Goal: Task Accomplishment & Management: Manage account settings

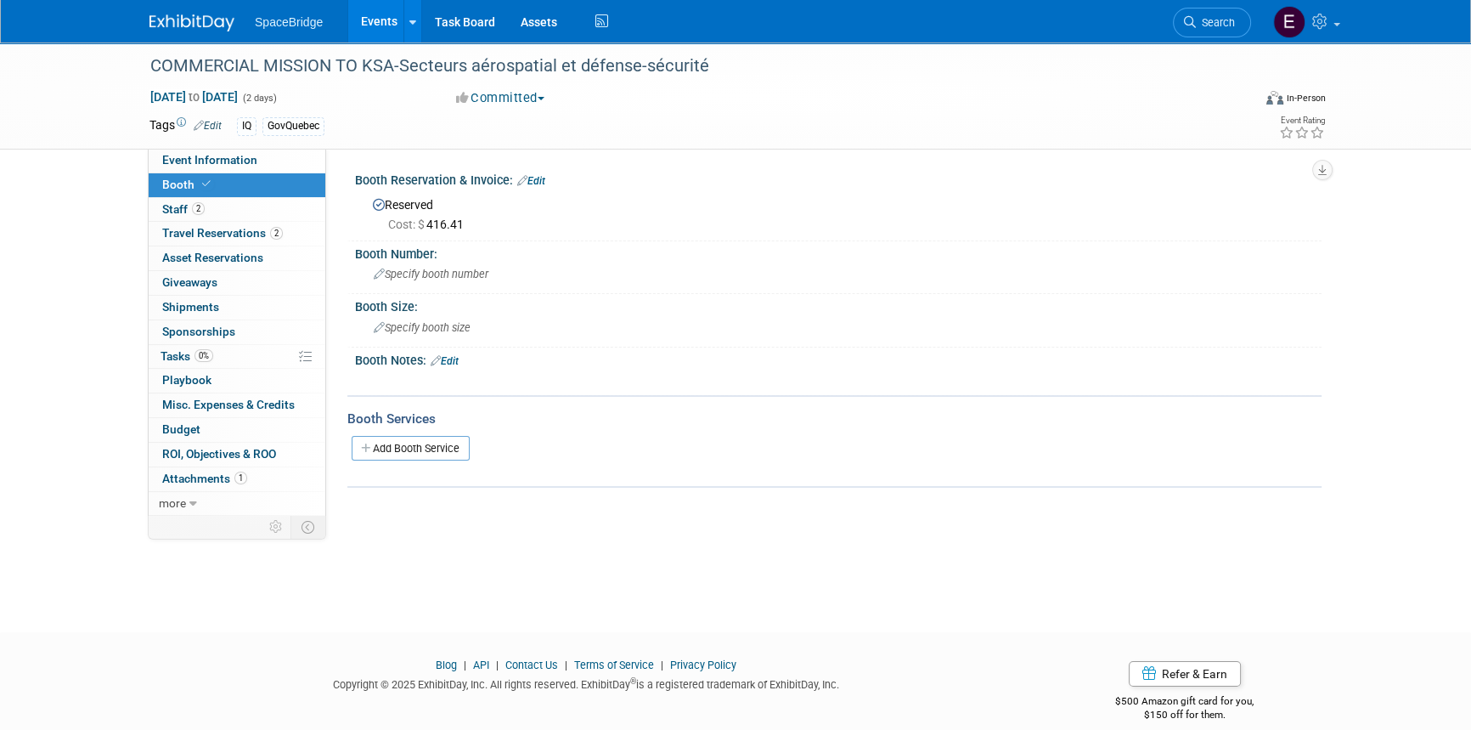
click at [154, 20] on img at bounding box center [191, 22] width 85 height 17
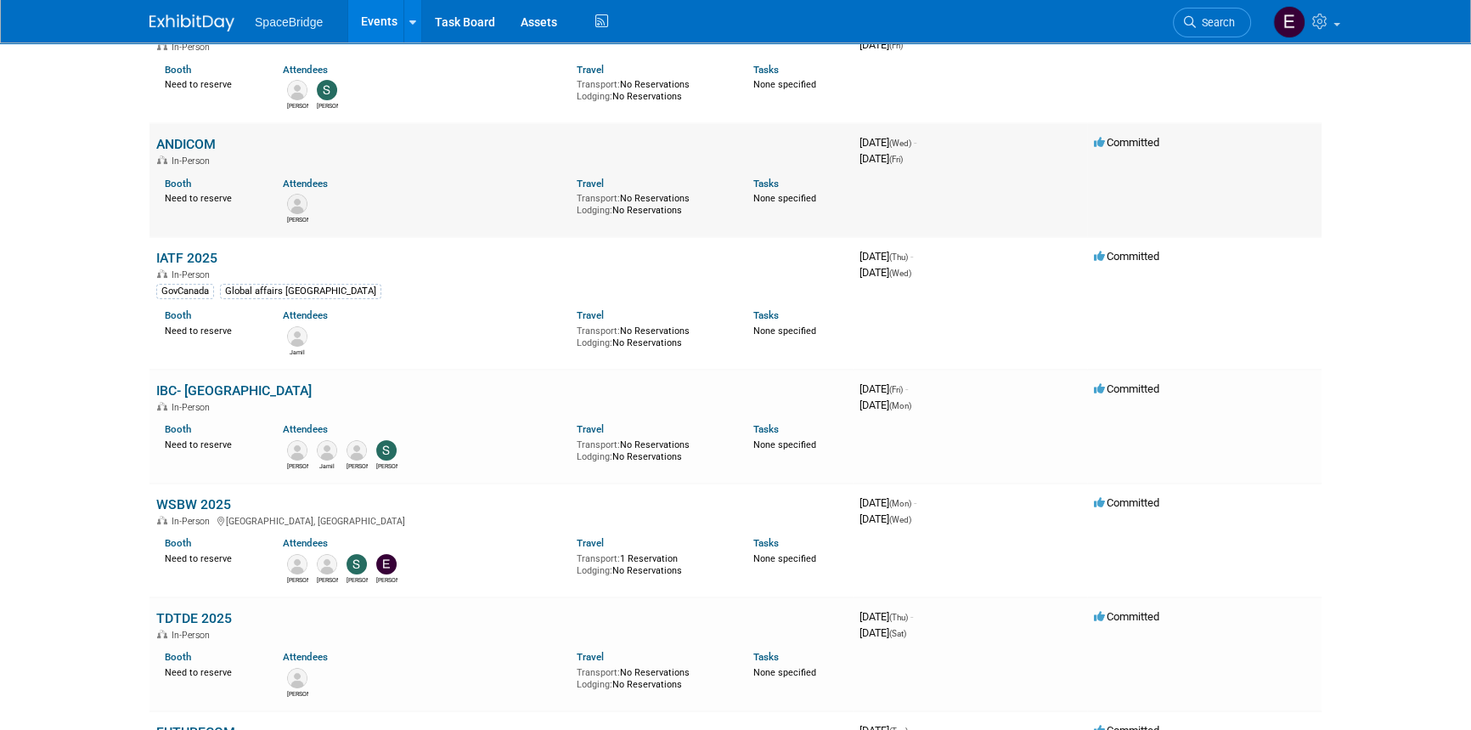
scroll to position [308, 0]
click at [221, 383] on link "IBC- [GEOGRAPHIC_DATA]" at bounding box center [233, 389] width 155 height 16
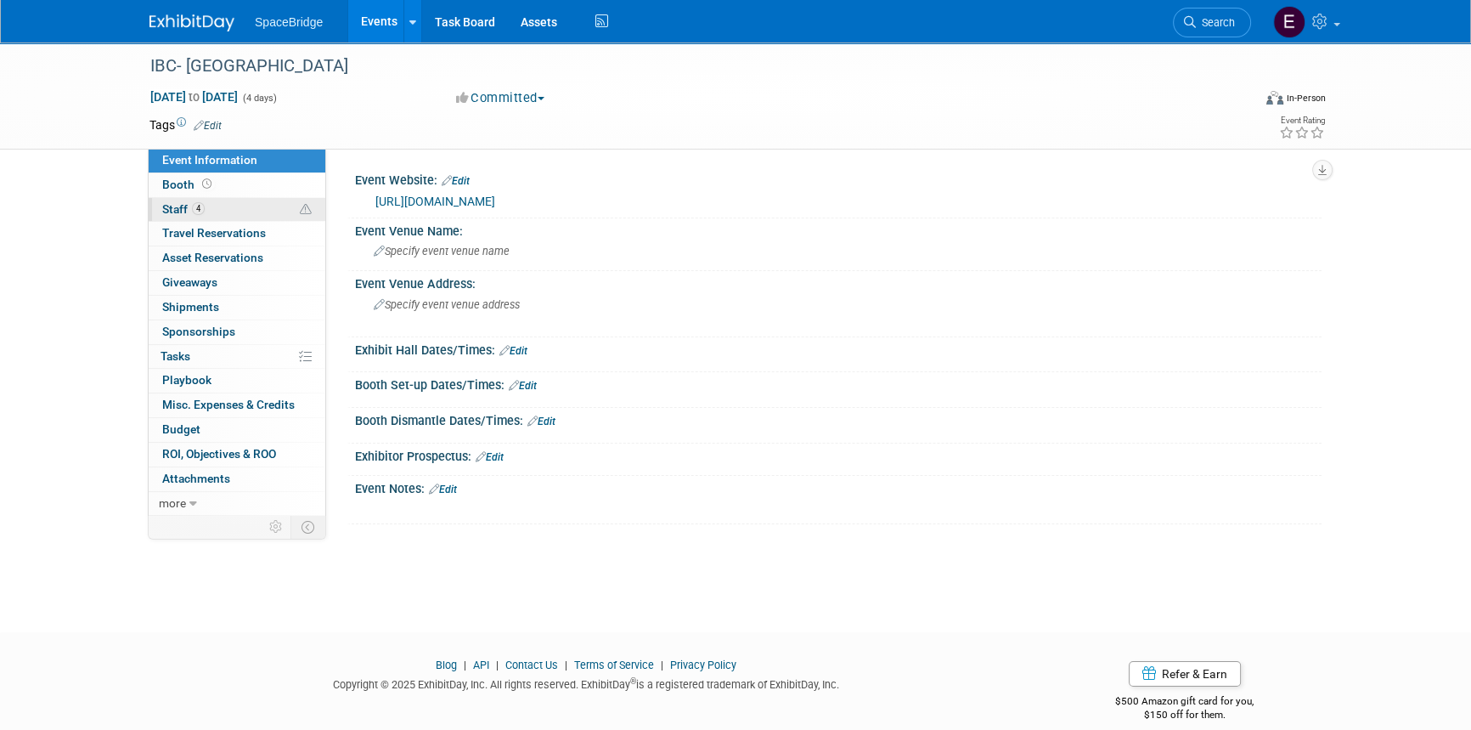
click at [195, 200] on link "4 Staff 4" at bounding box center [237, 210] width 177 height 24
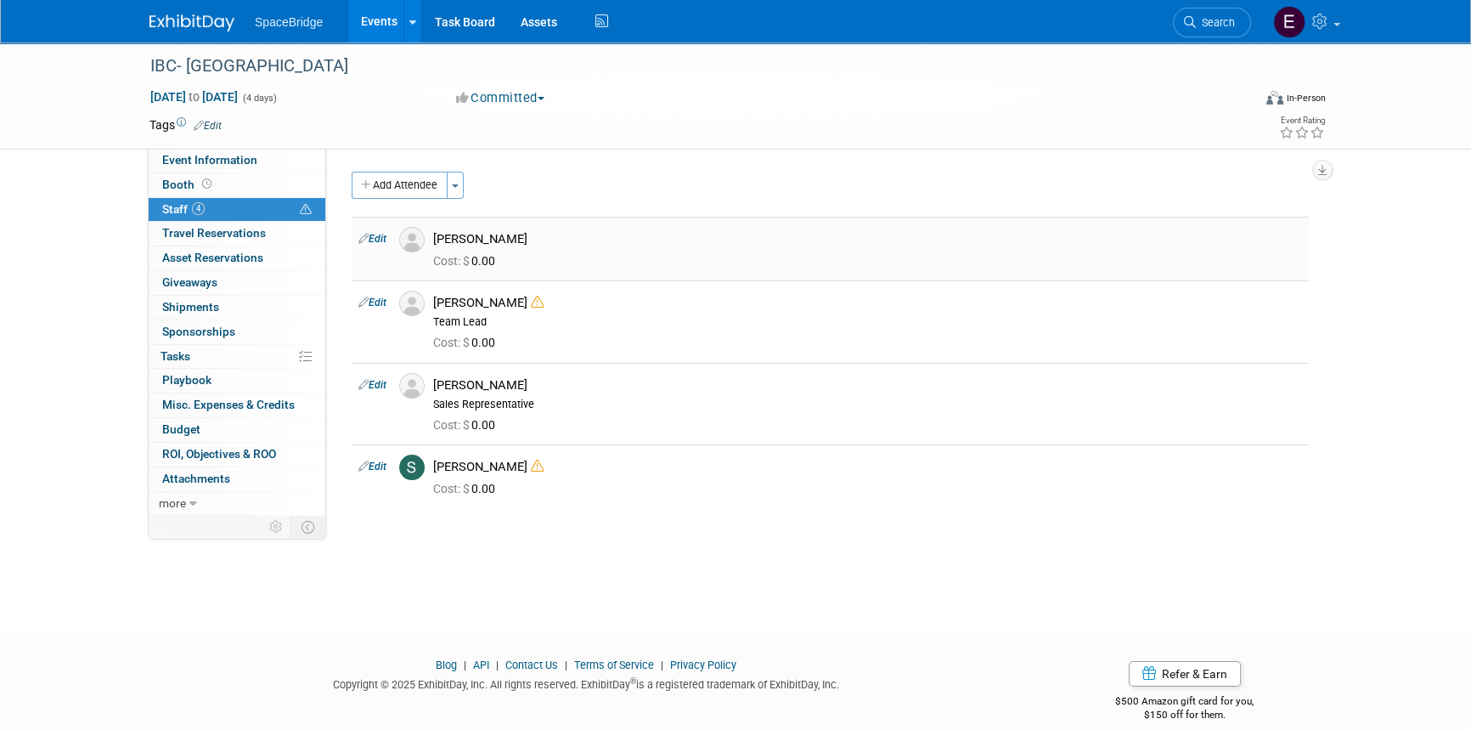
click at [375, 236] on link "Edit" at bounding box center [372, 239] width 28 height 12
select select "6ad346a0-8aab-4e7e-98df-c7eb56b49a75"
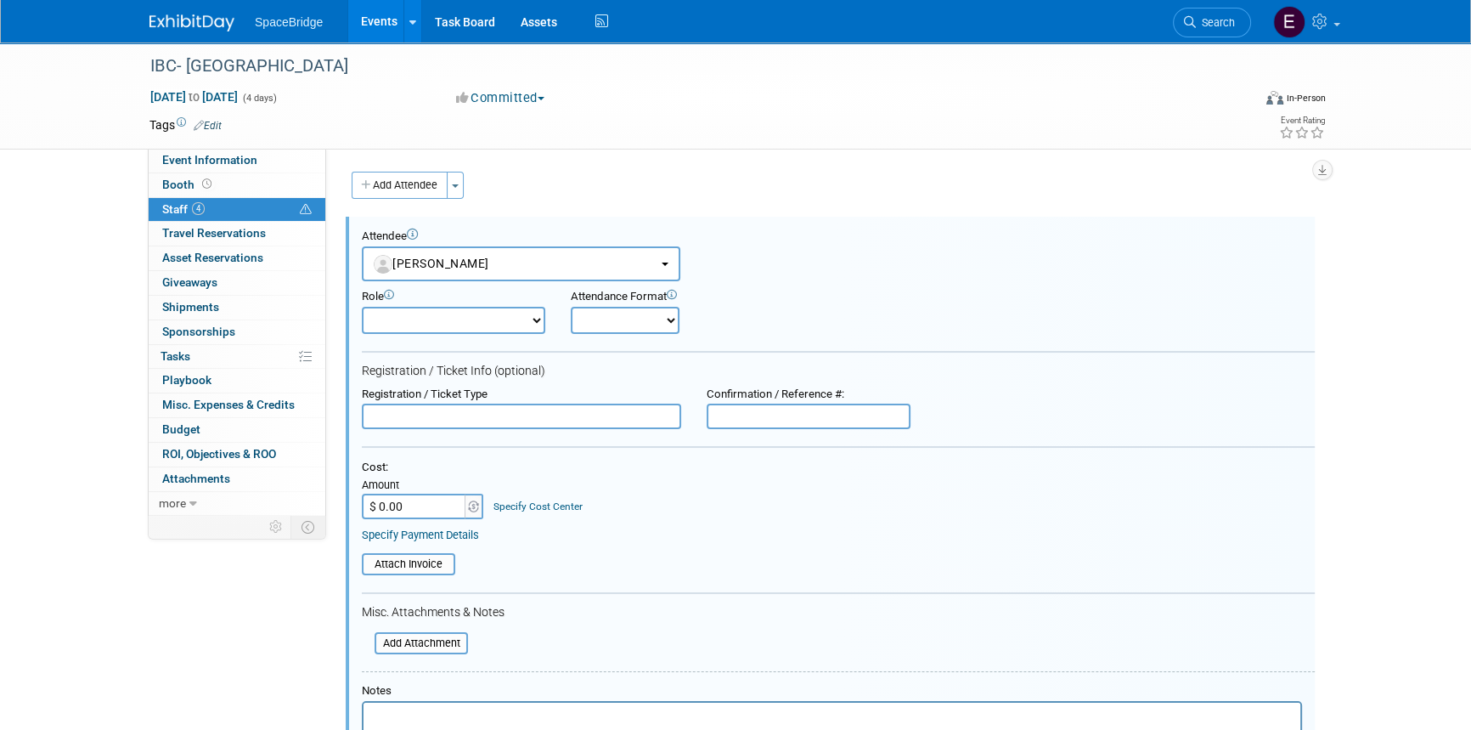
drag, startPoint x: 185, startPoint y: 17, endPoint x: 230, endPoint y: 53, distance: 57.4
click at [185, 17] on img at bounding box center [191, 22] width 85 height 17
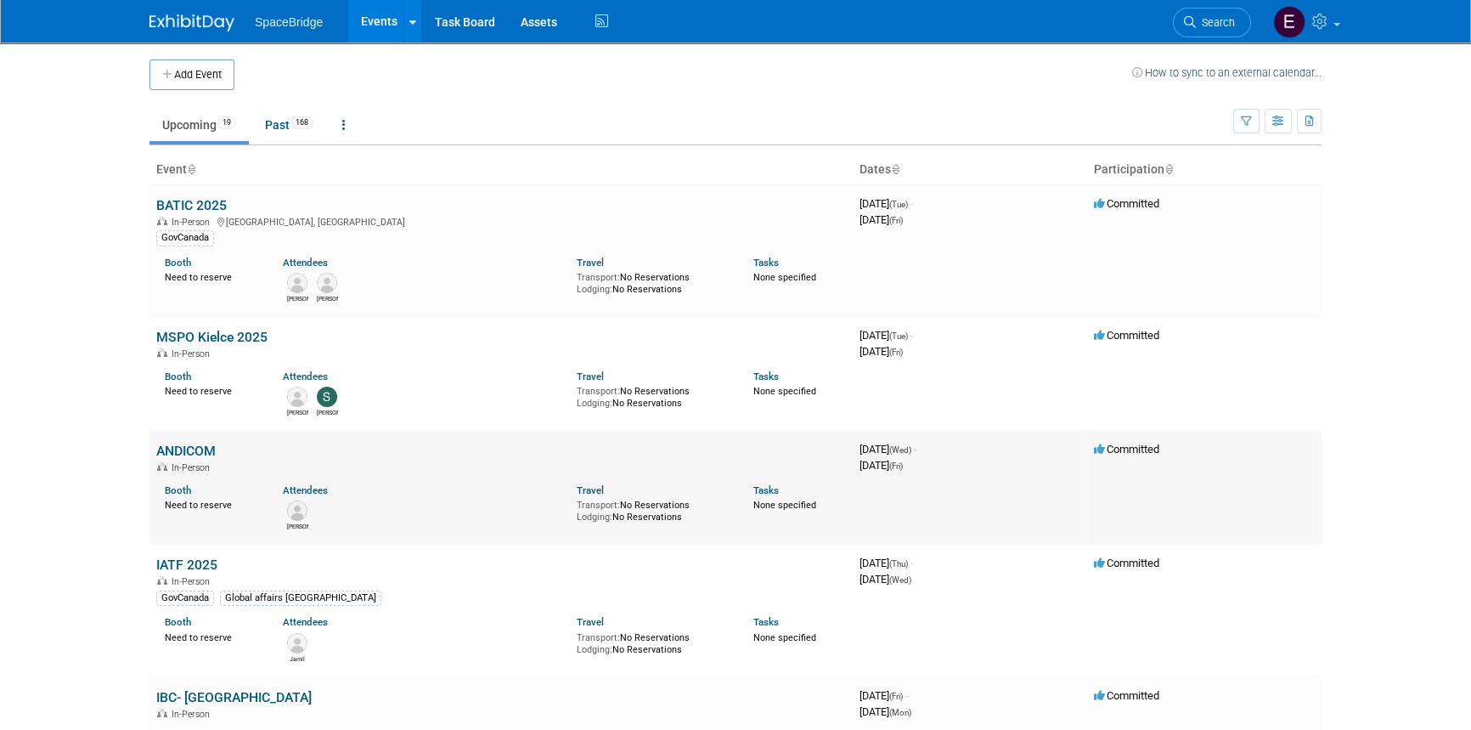
scroll to position [76, 0]
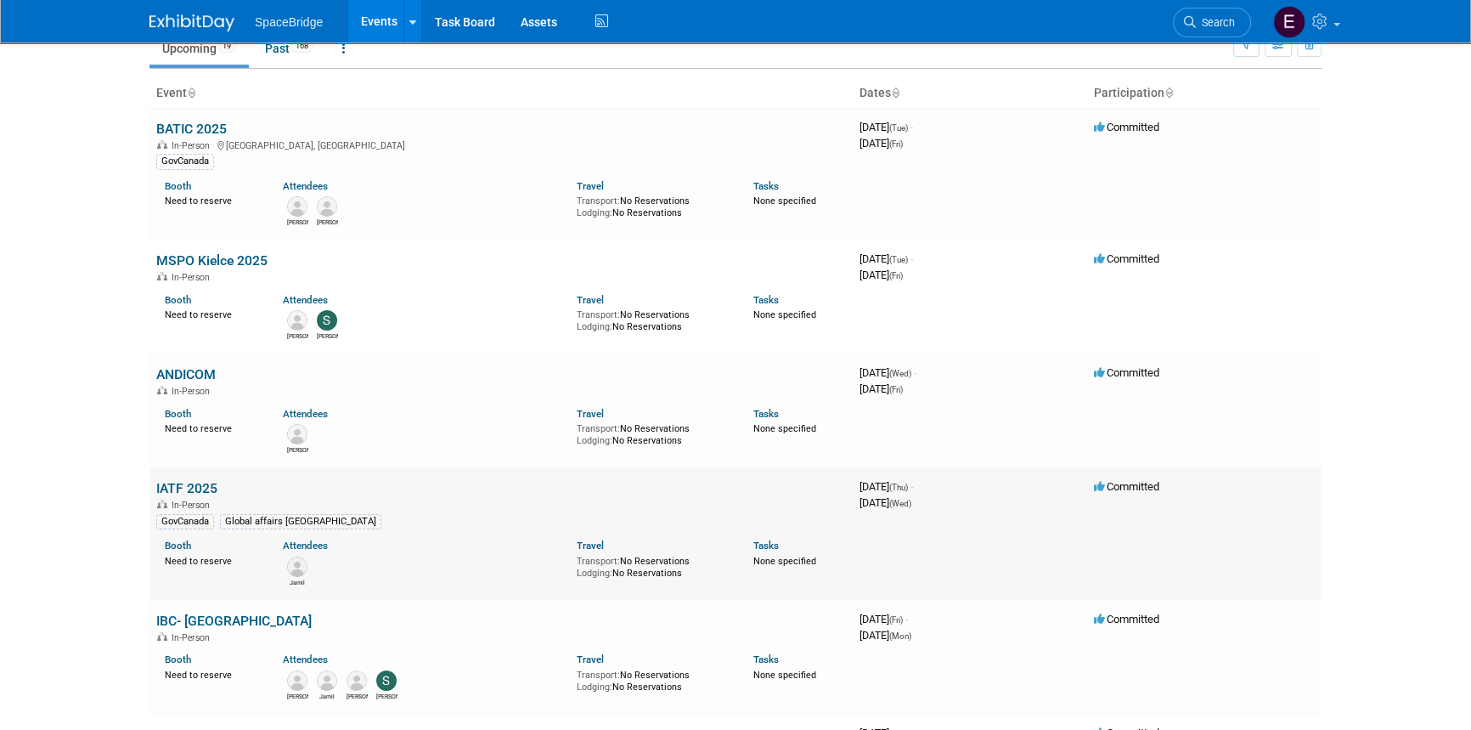
click at [190, 488] on link "IATF 2025" at bounding box center [186, 488] width 61 height 16
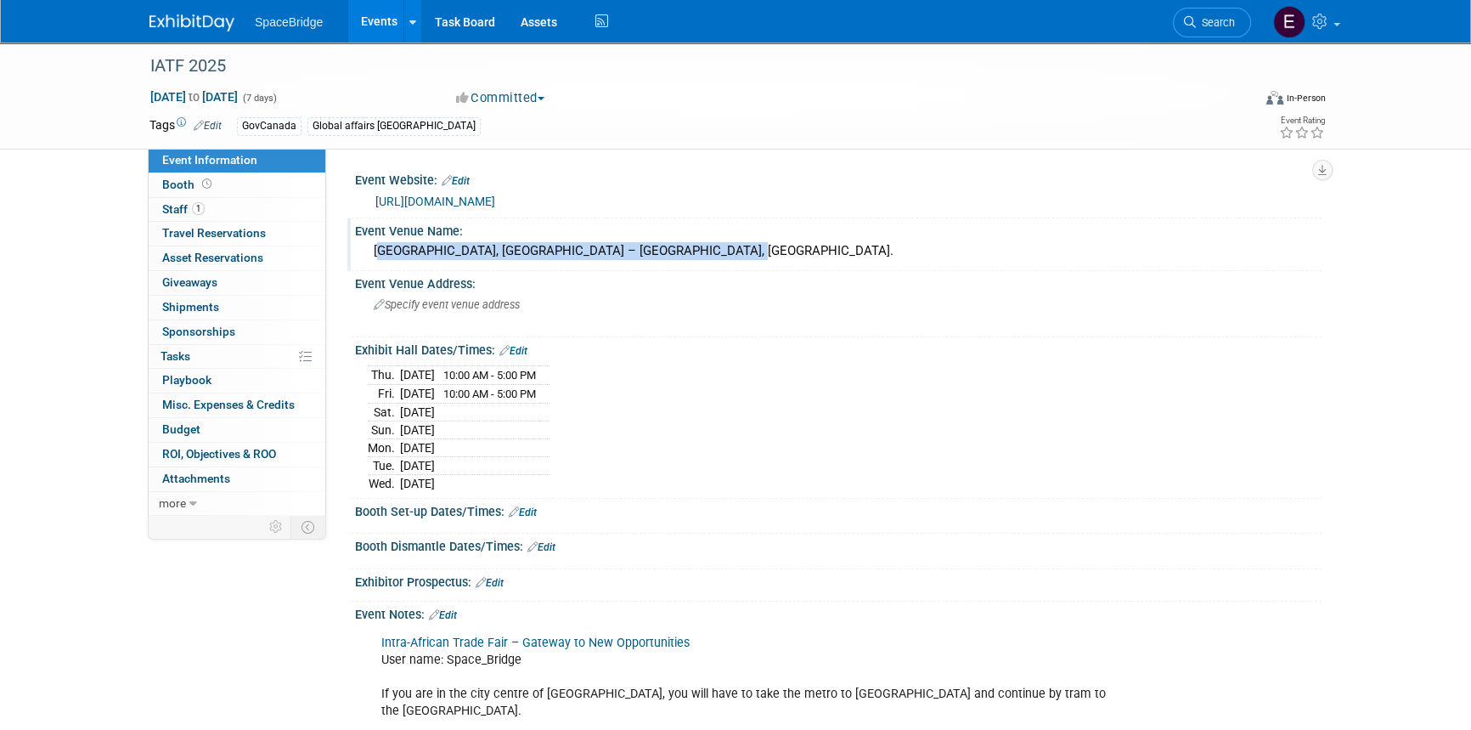
drag, startPoint x: 700, startPoint y: 255, endPoint x: 358, endPoint y: 251, distance: 342.3
click at [358, 251] on div "[GEOGRAPHIC_DATA], [GEOGRAPHIC_DATA] – [GEOGRAPHIC_DATA], [GEOGRAPHIC_DATA]." at bounding box center [838, 252] width 967 height 28
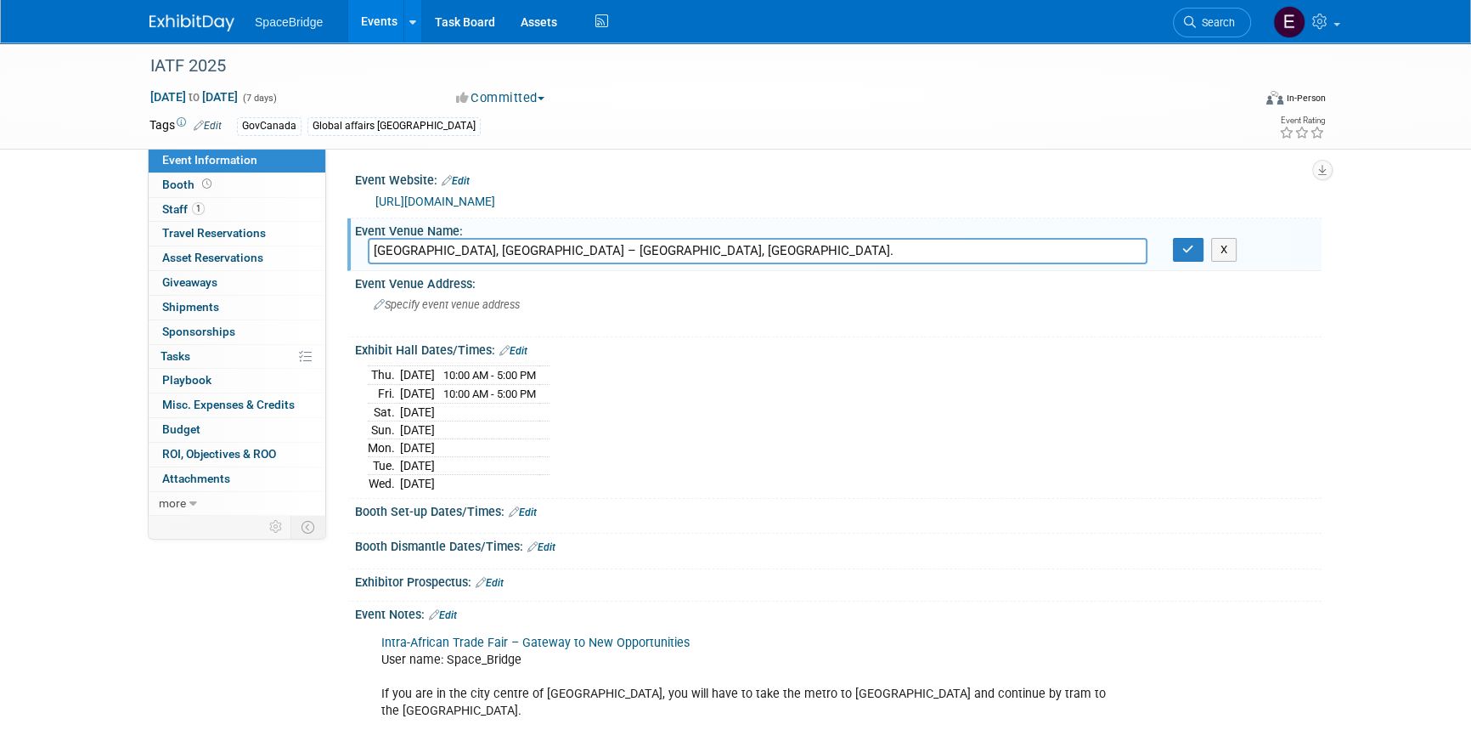
drag, startPoint x: 688, startPoint y: 246, endPoint x: 348, endPoint y: 249, distance: 339.8
click at [348, 249] on div "Event Venue Name: [GEOGRAPHIC_DATA], [GEOGRAPHIC_DATA] – [GEOGRAPHIC_DATA], [GE…" at bounding box center [834, 245] width 974 height 54
click at [1184, 253] on icon "button" at bounding box center [1188, 249] width 12 height 11
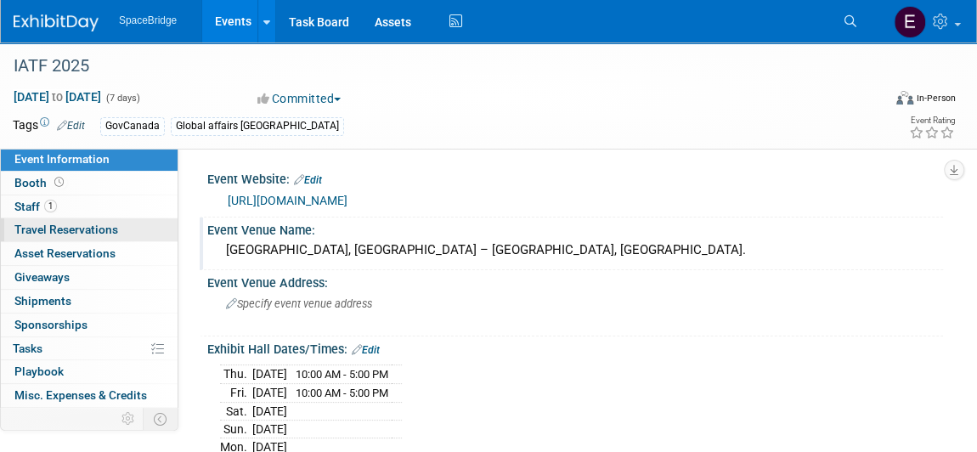
click at [58, 231] on span "Travel Reservations 0" at bounding box center [66, 230] width 104 height 14
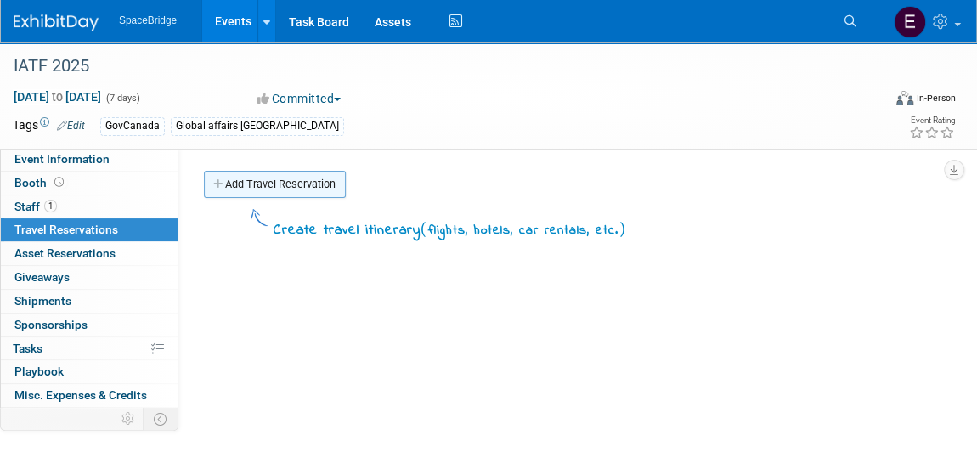
click at [307, 183] on link "Add Travel Reservation" at bounding box center [275, 184] width 142 height 27
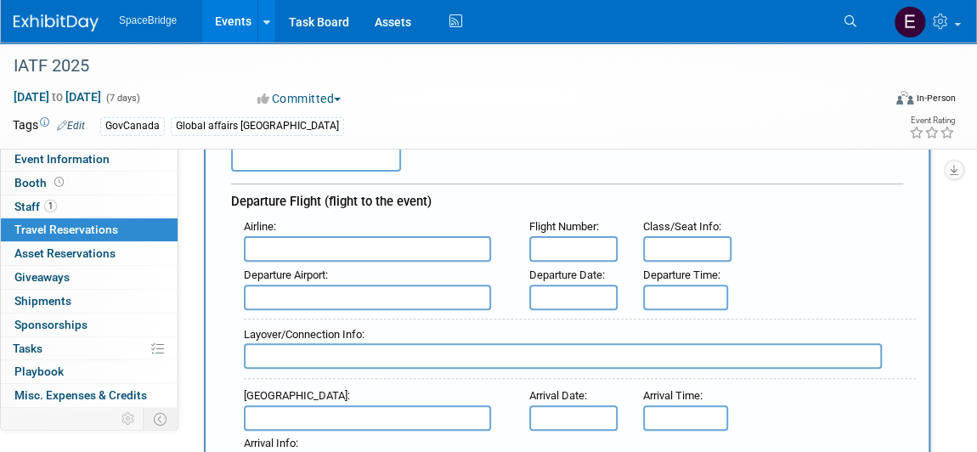
scroll to position [76, 0]
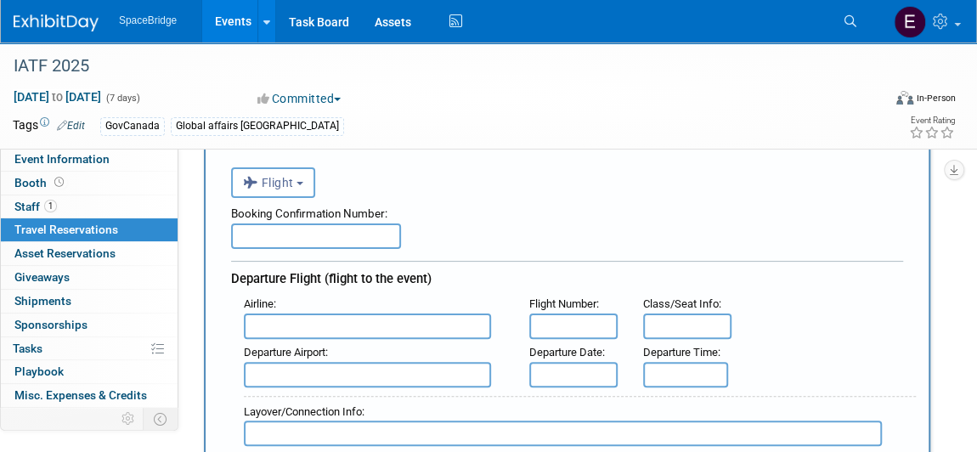
click at [319, 233] on input "text" at bounding box center [316, 235] width 170 height 25
paste input "BO6B4F BOOKING"
drag, startPoint x: 358, startPoint y: 240, endPoint x: 282, endPoint y: 238, distance: 75.6
click at [282, 238] on input "BO6B4F BOOKING" at bounding box center [316, 235] width 170 height 25
type input "BO6B4F"
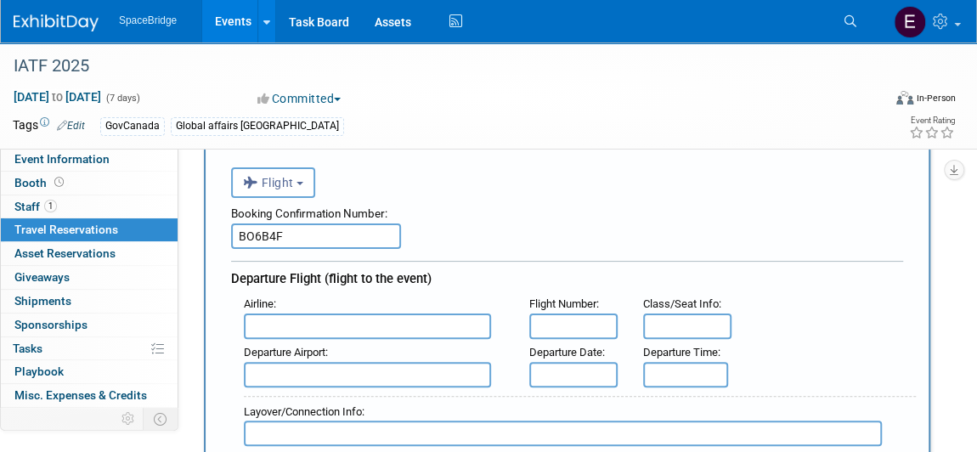
click at [291, 319] on input "text" at bounding box center [367, 325] width 247 height 25
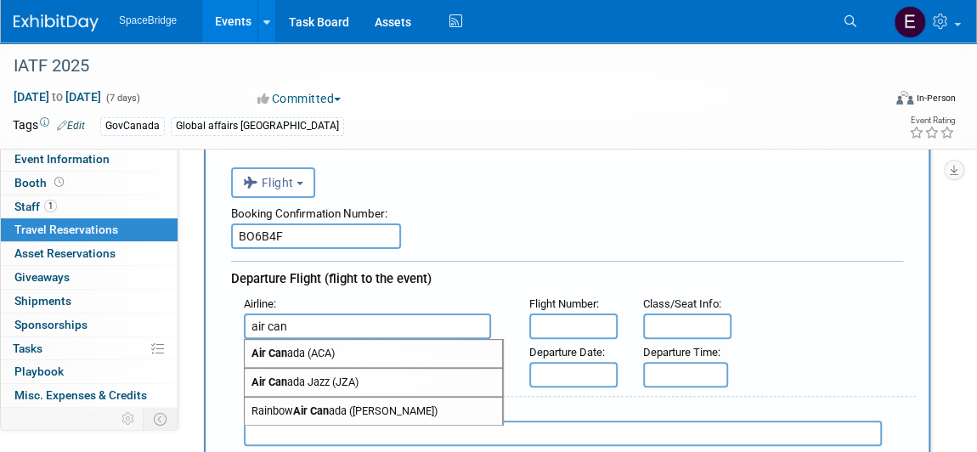
click at [299, 352] on span "Air Can ada (ACA)" at bounding box center [373, 353] width 257 height 27
type input "Air Canada (ACA)"
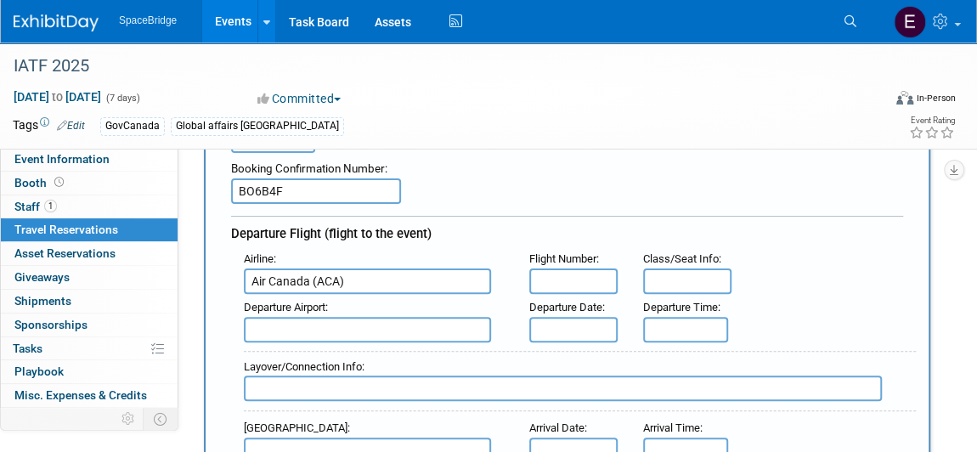
scroll to position [154, 0]
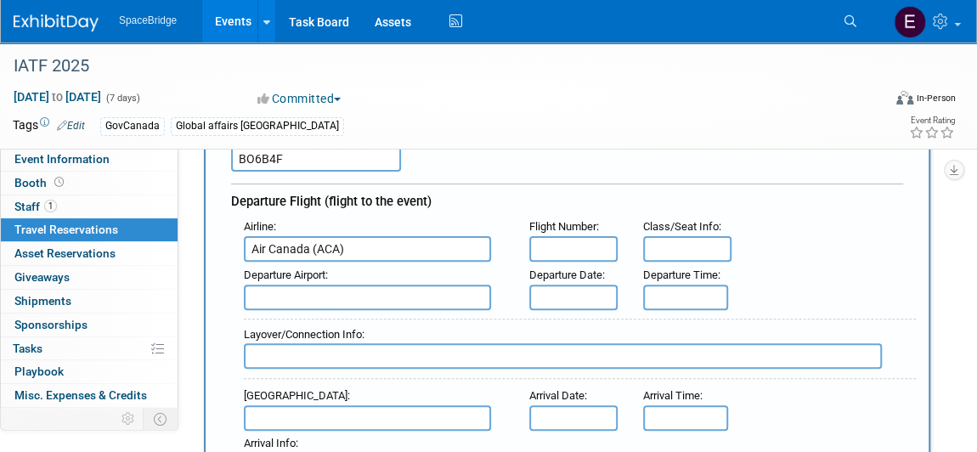
click at [595, 250] on input "text" at bounding box center [573, 248] width 88 height 25
paste input "AC 70"
type input "AC 70"
click at [340, 298] on input "text" at bounding box center [367, 297] width 247 height 25
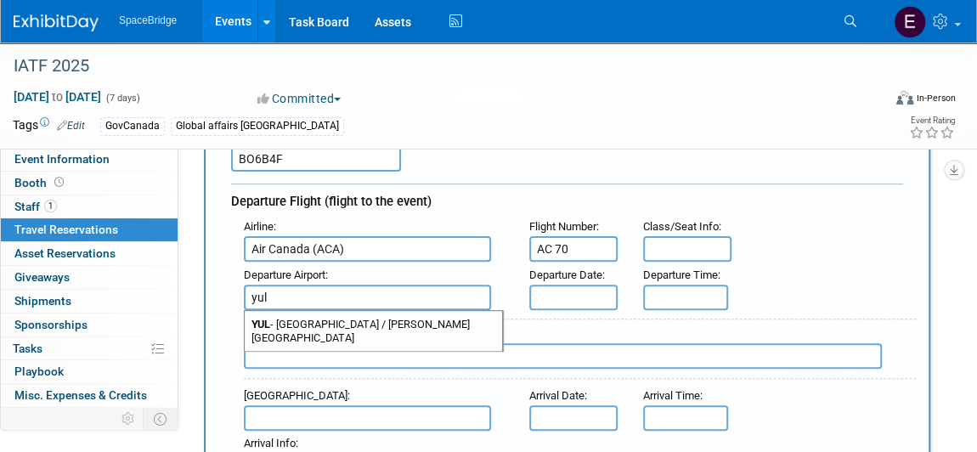
click at [353, 325] on span "YUL - [GEOGRAPHIC_DATA] / [PERSON_NAME][GEOGRAPHIC_DATA]" at bounding box center [373, 331] width 257 height 41
type input "YUL - [GEOGRAPHIC_DATA] / [PERSON_NAME][GEOGRAPHIC_DATA]"
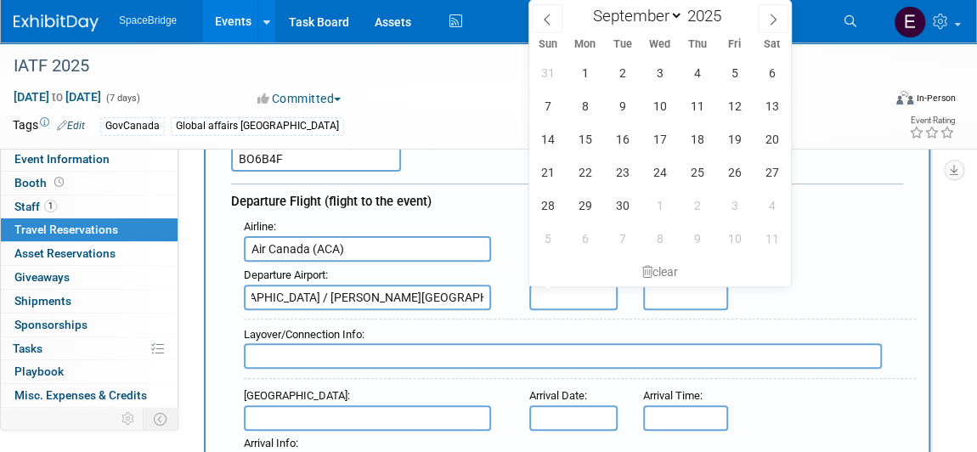
scroll to position [0, 0]
click at [580, 292] on input "text" at bounding box center [573, 297] width 88 height 25
click at [661, 72] on span "3" at bounding box center [659, 72] width 33 height 33
type input "[DATE]"
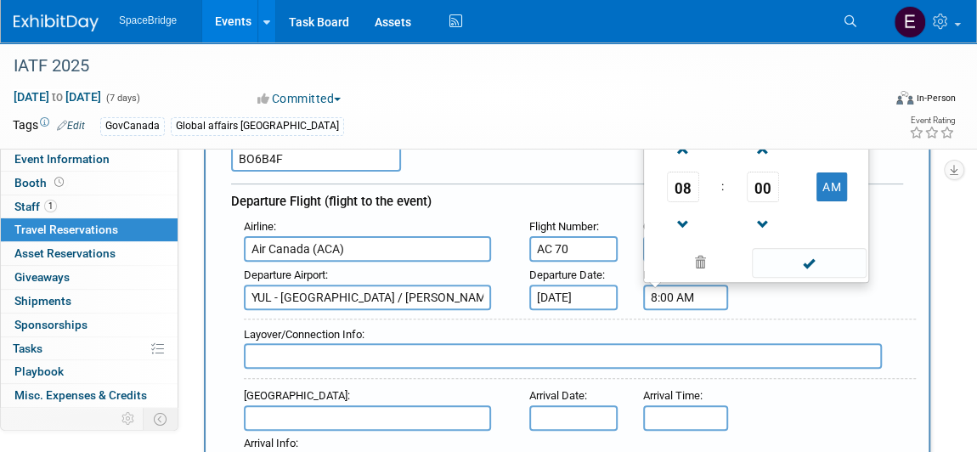
click at [702, 294] on input "8:00 AM" at bounding box center [685, 297] width 85 height 25
click at [685, 179] on span "08" at bounding box center [683, 187] width 32 height 31
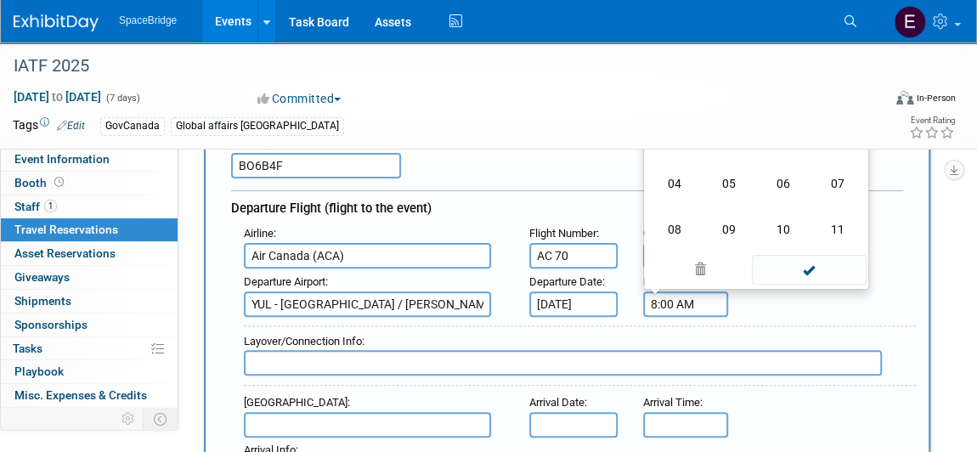
scroll to position [154, 0]
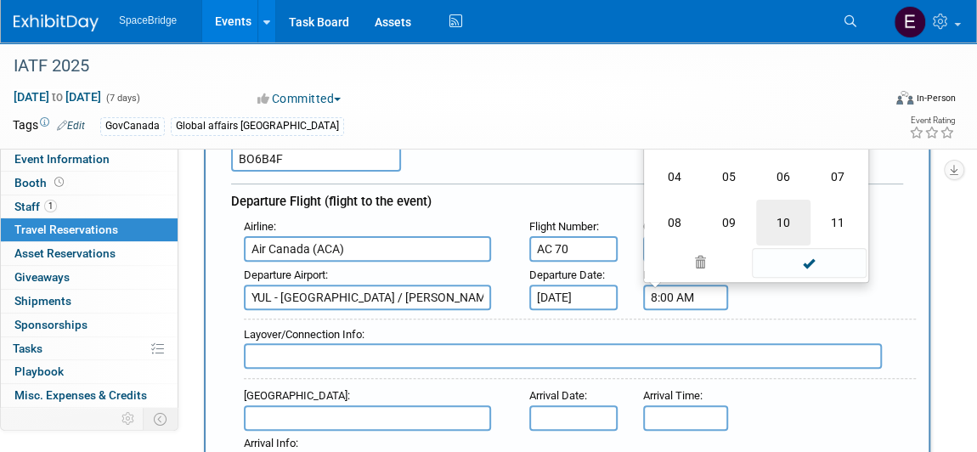
click at [790, 216] on td "10" at bounding box center [783, 223] width 54 height 46
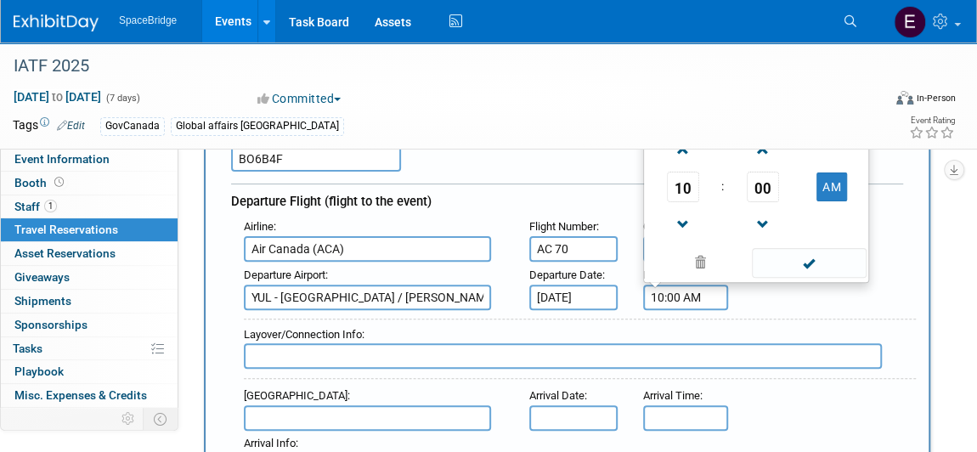
click at [745, 189] on td "00" at bounding box center [762, 187] width 71 height 31
click at [761, 183] on span "00" at bounding box center [763, 187] width 32 height 31
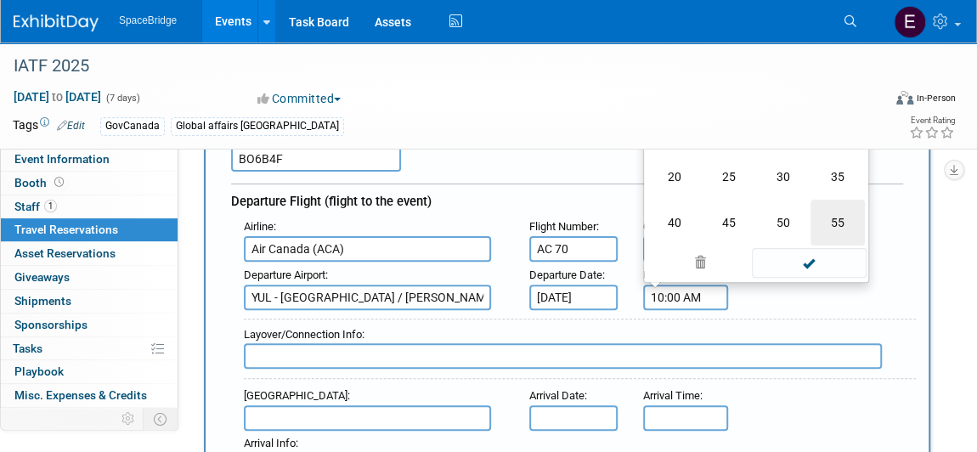
click at [839, 219] on td "55" at bounding box center [837, 223] width 54 height 46
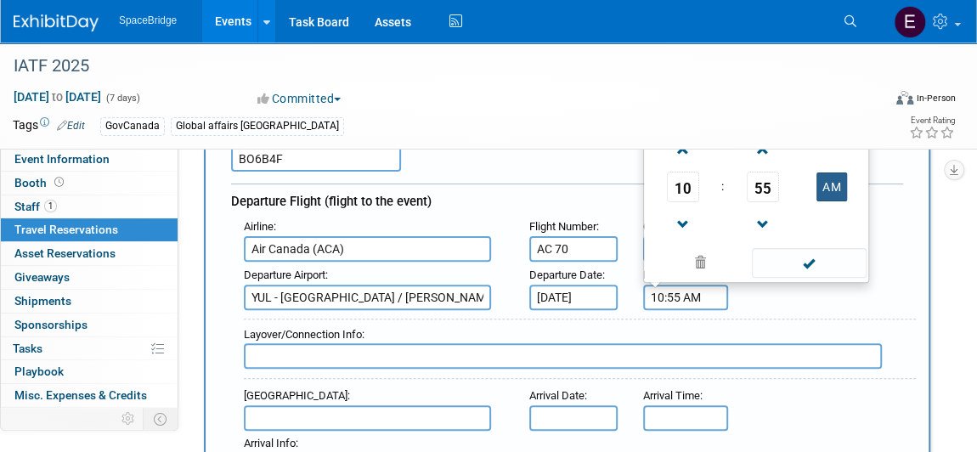
click at [832, 179] on button "AM" at bounding box center [831, 186] width 31 height 29
type input "10:55 PM"
click at [814, 258] on span at bounding box center [809, 263] width 115 height 30
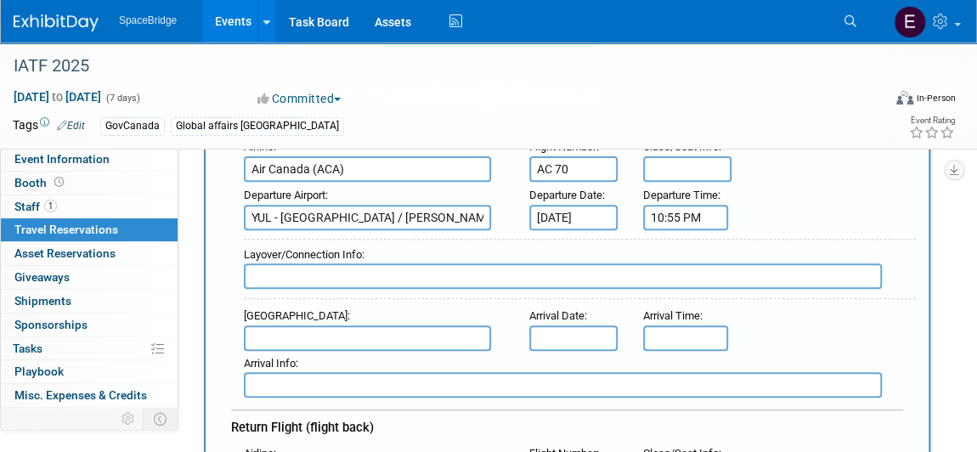
scroll to position [308, 0]
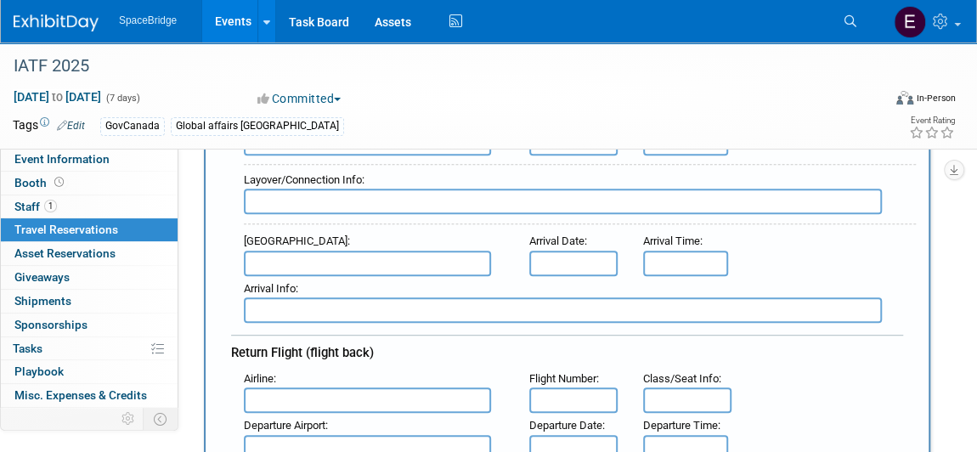
click at [335, 257] on input "text" at bounding box center [367, 263] width 247 height 25
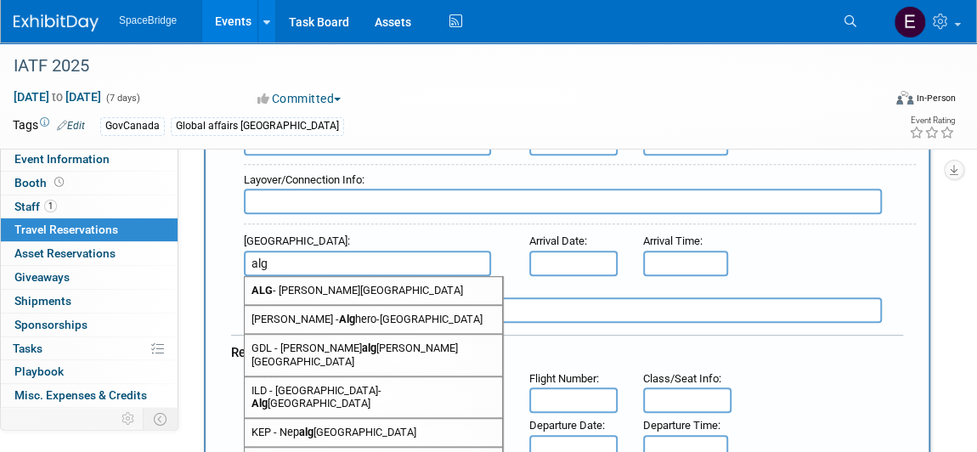
click at [347, 287] on span "ALG - [PERSON_NAME][GEOGRAPHIC_DATA]" at bounding box center [373, 290] width 257 height 27
type input "ALG - [PERSON_NAME][GEOGRAPHIC_DATA]"
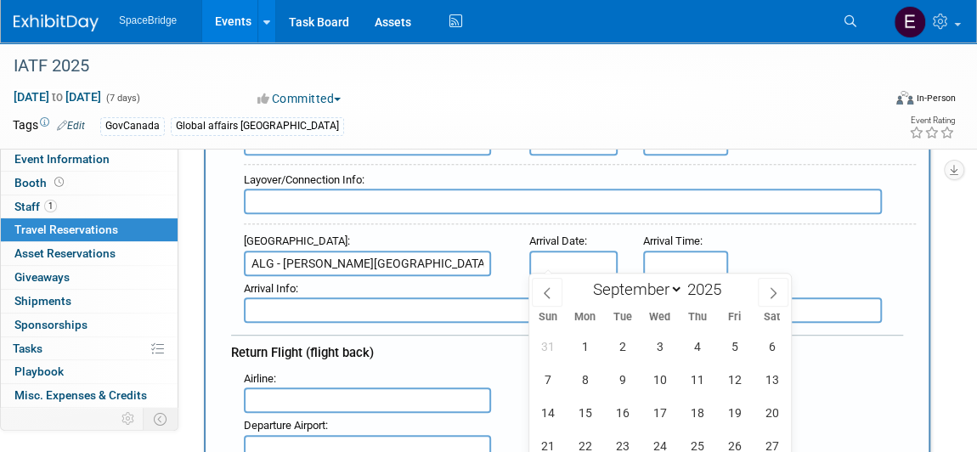
click at [584, 262] on input "text" at bounding box center [573, 263] width 88 height 25
click at [705, 349] on span "4" at bounding box center [696, 346] width 33 height 33
type input "[DATE]"
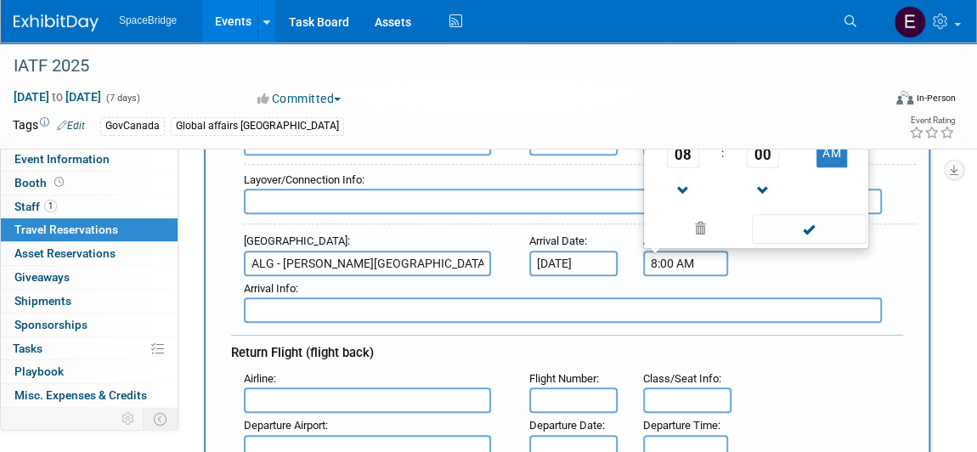
click at [691, 259] on input "8:00 AM" at bounding box center [685, 263] width 85 height 25
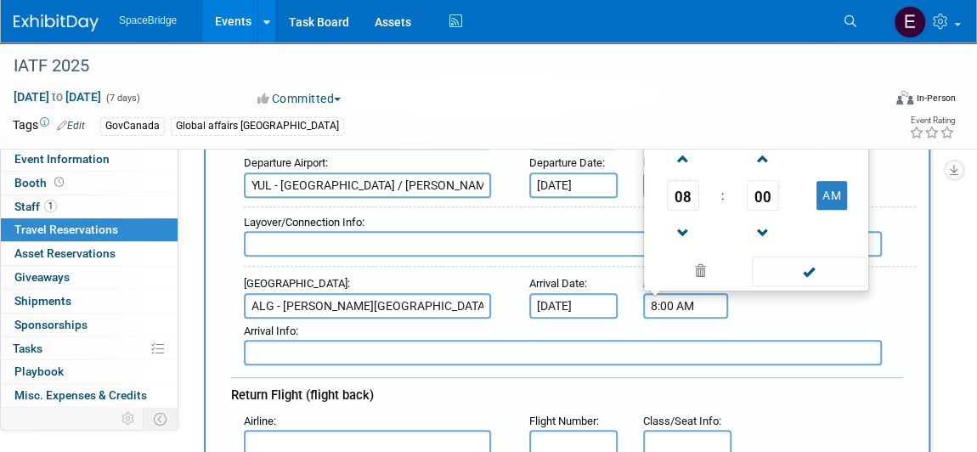
scroll to position [231, 0]
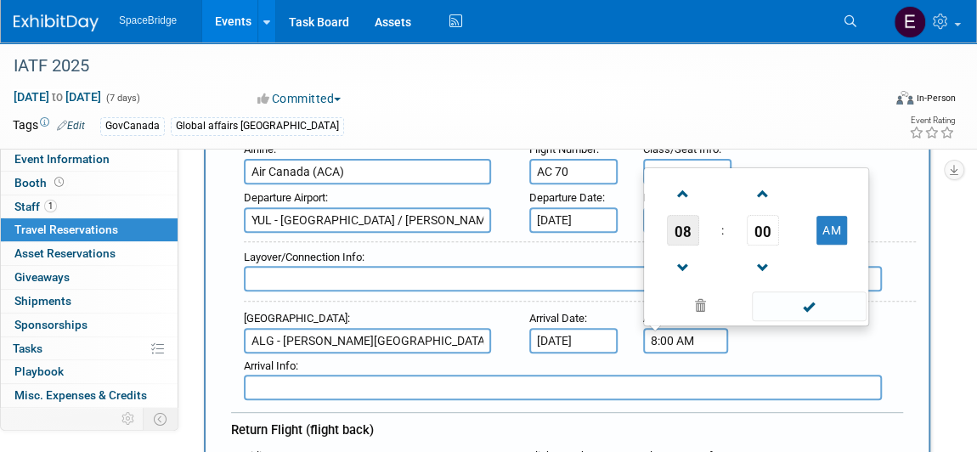
click at [689, 225] on span "08" at bounding box center [683, 230] width 32 height 31
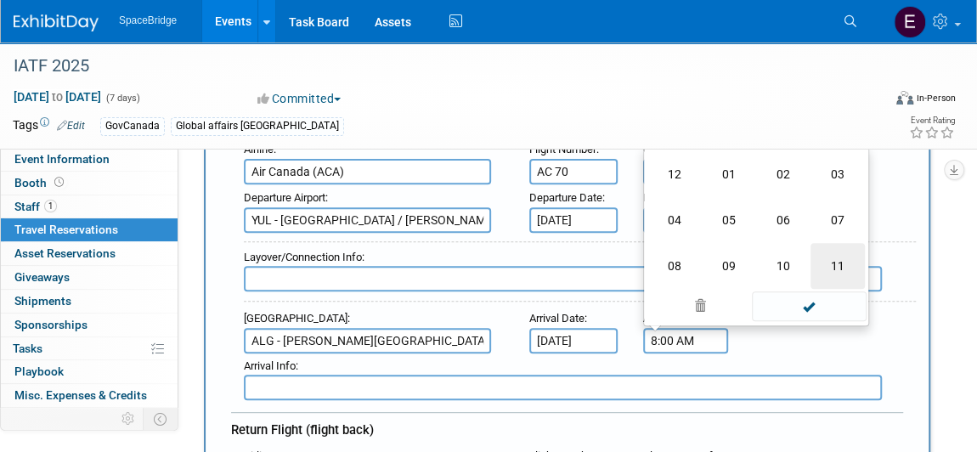
click at [832, 259] on td "11" at bounding box center [837, 266] width 54 height 46
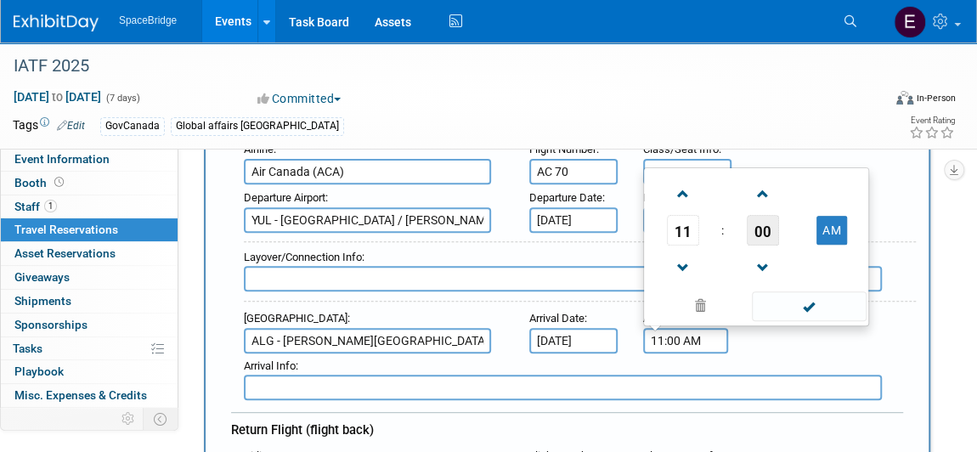
click at [764, 221] on span "00" at bounding box center [763, 230] width 32 height 31
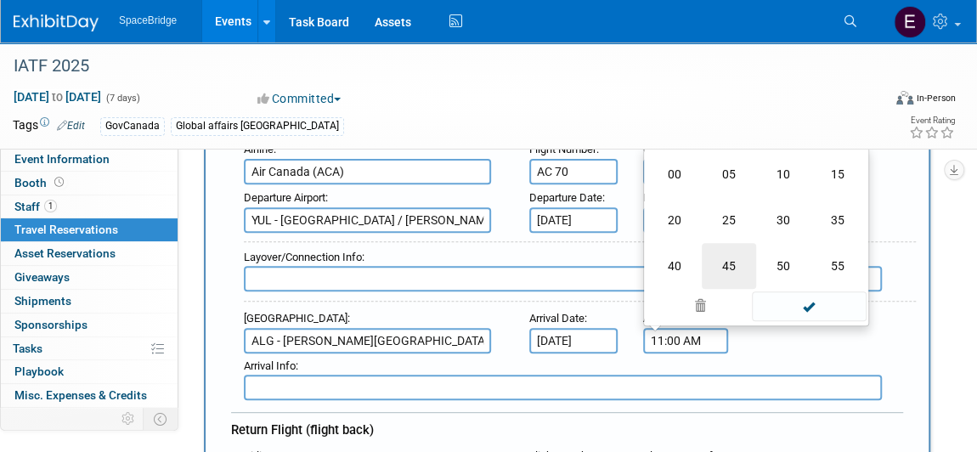
click at [727, 249] on td "45" at bounding box center [729, 266] width 54 height 46
type input "11:45 AM"
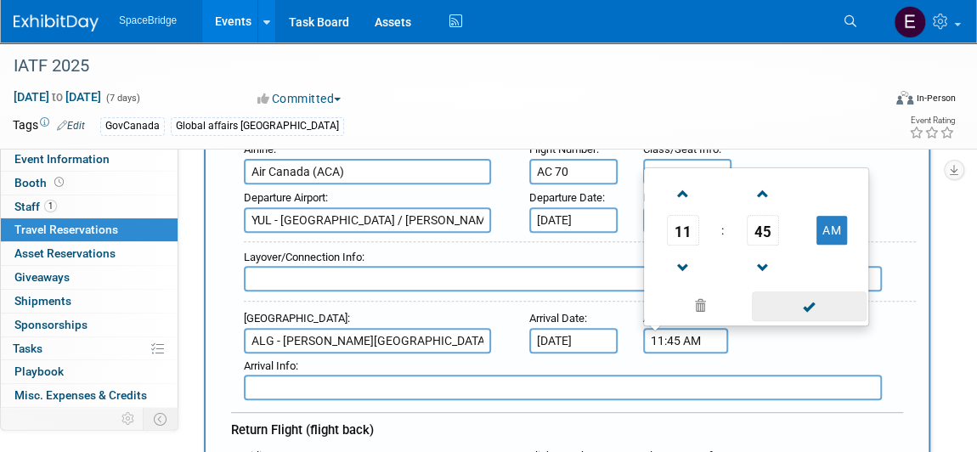
click at [824, 309] on span at bounding box center [809, 306] width 115 height 30
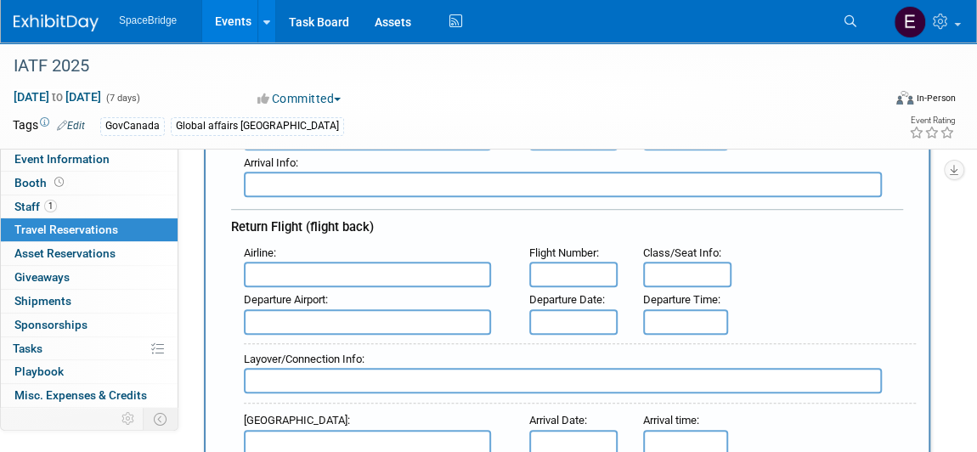
scroll to position [463, 0]
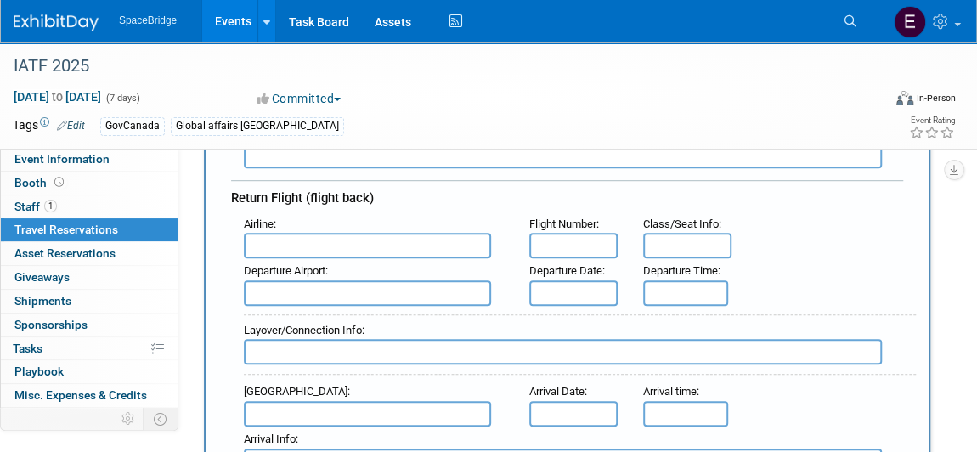
click at [343, 240] on input "text" at bounding box center [367, 245] width 247 height 25
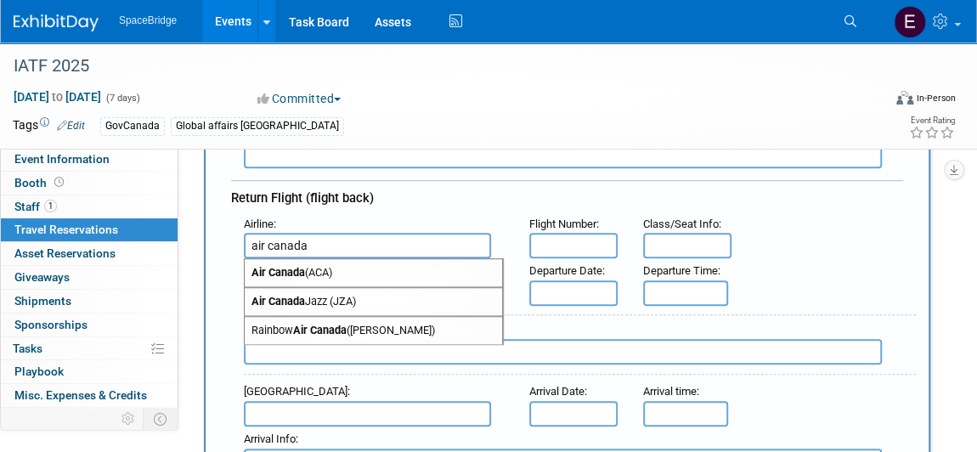
click at [347, 265] on span "Air Canada (ACA)" at bounding box center [373, 272] width 257 height 27
type input "Air Canada (ACA)"
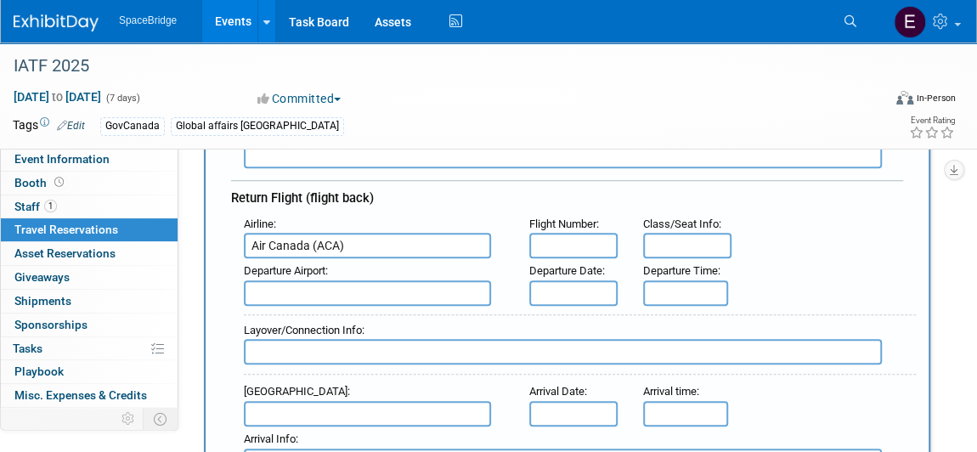
click at [577, 243] on input "text" at bounding box center [573, 245] width 88 height 25
click at [591, 244] on input "text" at bounding box center [573, 245] width 88 height 25
paste input "AC 901"
type input "AC 901"
click at [379, 283] on input "text" at bounding box center [367, 292] width 247 height 25
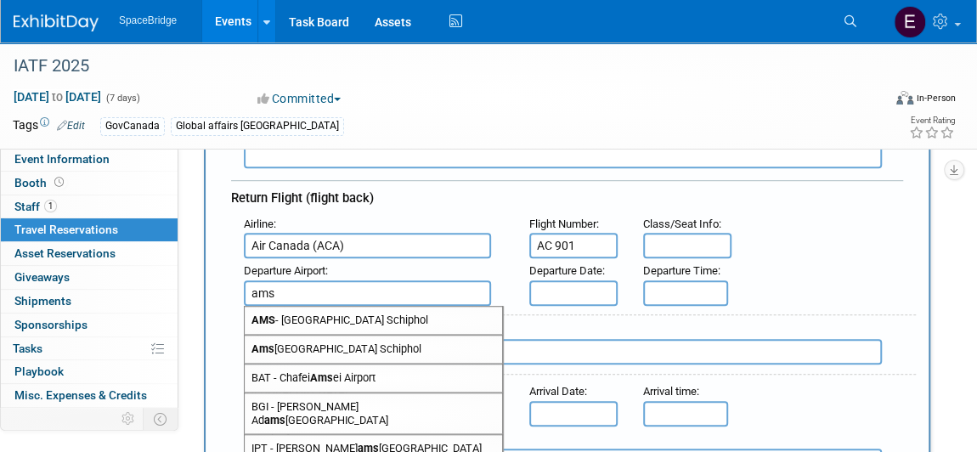
click at [398, 313] on span "AMS - [GEOGRAPHIC_DATA] Schiphol" at bounding box center [373, 320] width 257 height 27
type input "AMS - [GEOGRAPHIC_DATA] Schiphol"
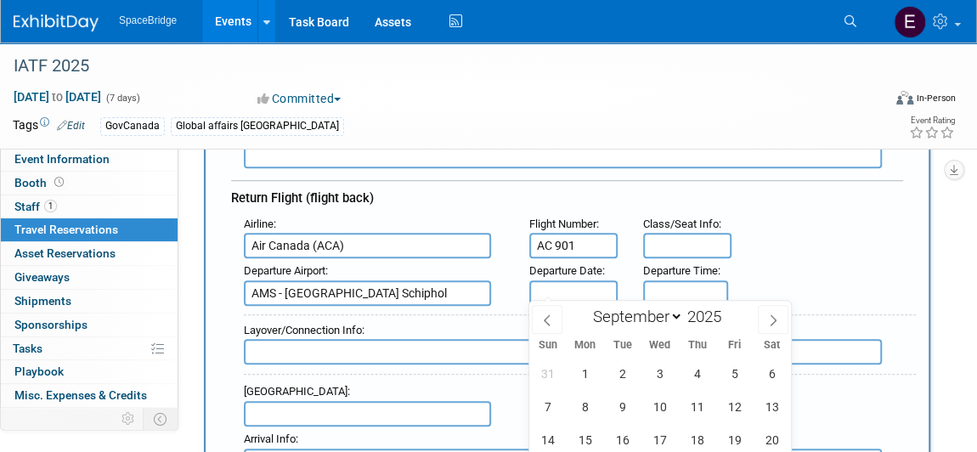
click at [586, 286] on input "text" at bounding box center [573, 292] width 88 height 25
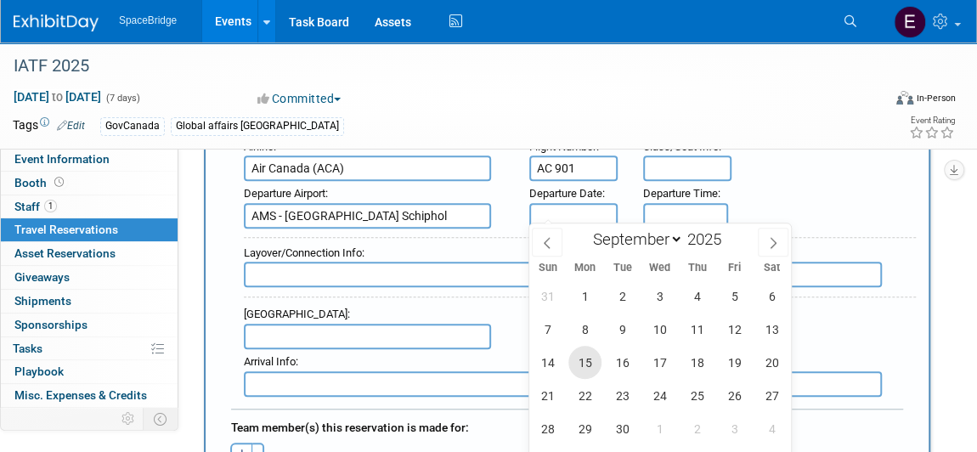
click at [585, 369] on span "15" at bounding box center [584, 362] width 33 height 33
type input "[DATE]"
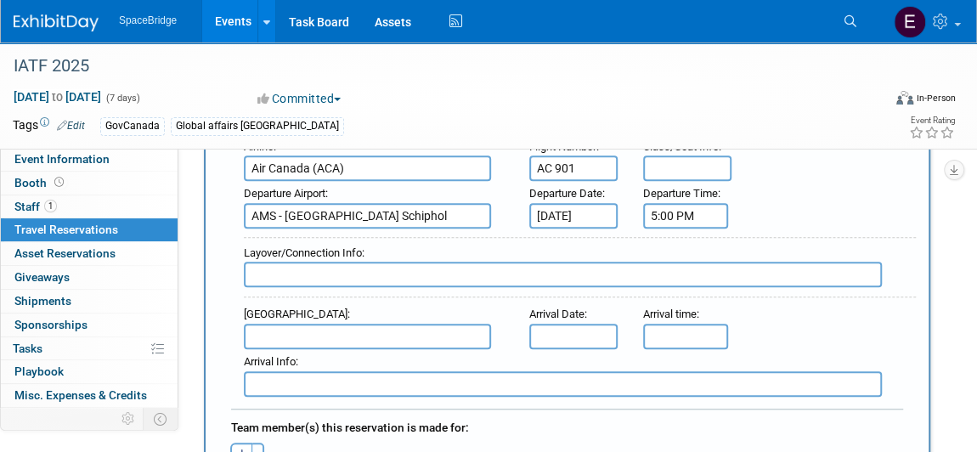
click at [670, 206] on input "5:00 PM" at bounding box center [685, 215] width 85 height 25
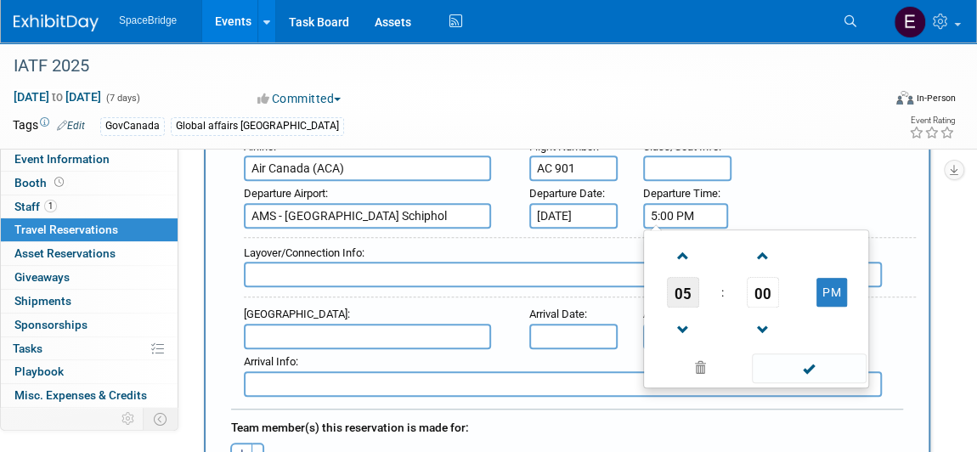
click at [687, 286] on span "05" at bounding box center [683, 292] width 32 height 31
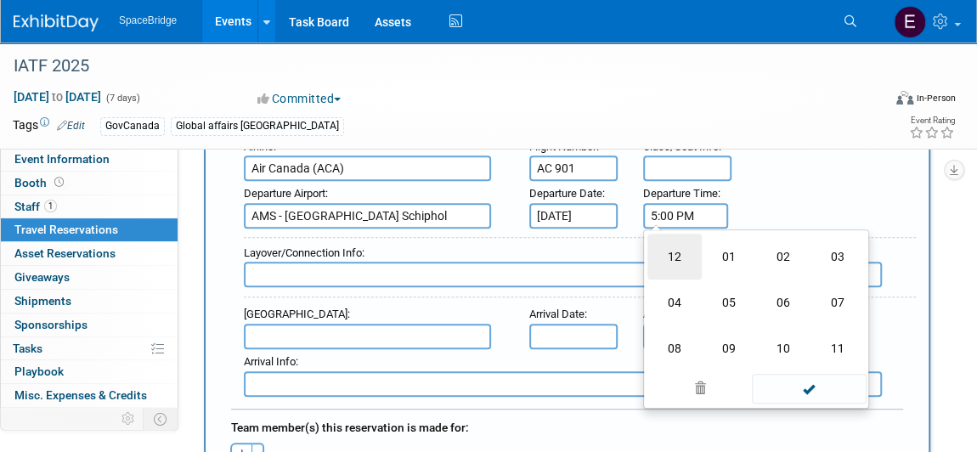
click at [670, 255] on td "12" at bounding box center [674, 257] width 54 height 46
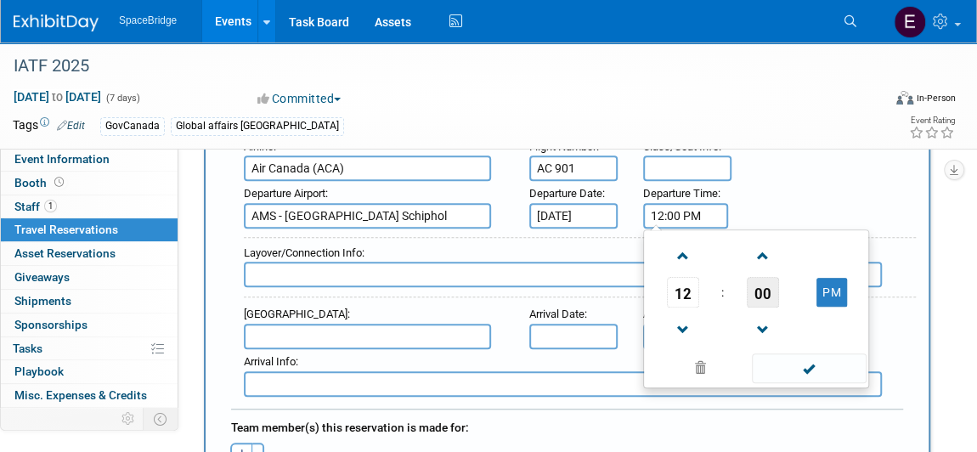
click at [760, 286] on span "00" at bounding box center [763, 292] width 32 height 31
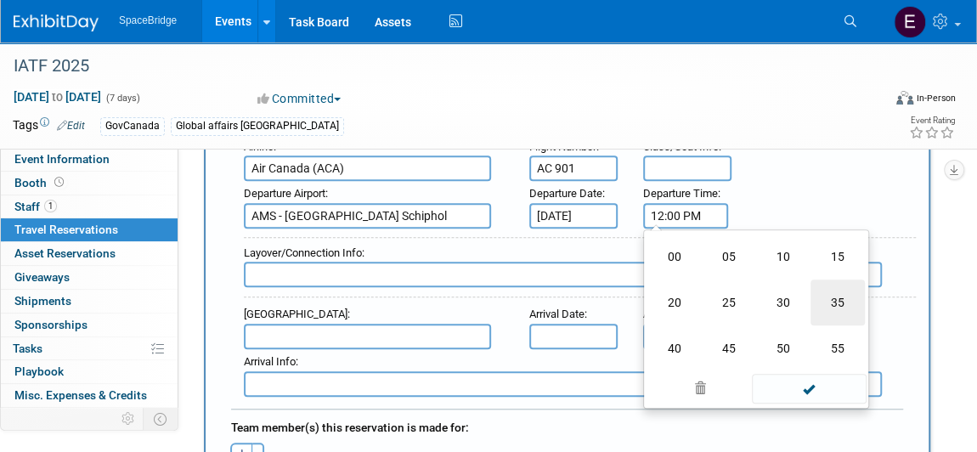
click at [825, 297] on td "35" at bounding box center [837, 302] width 54 height 46
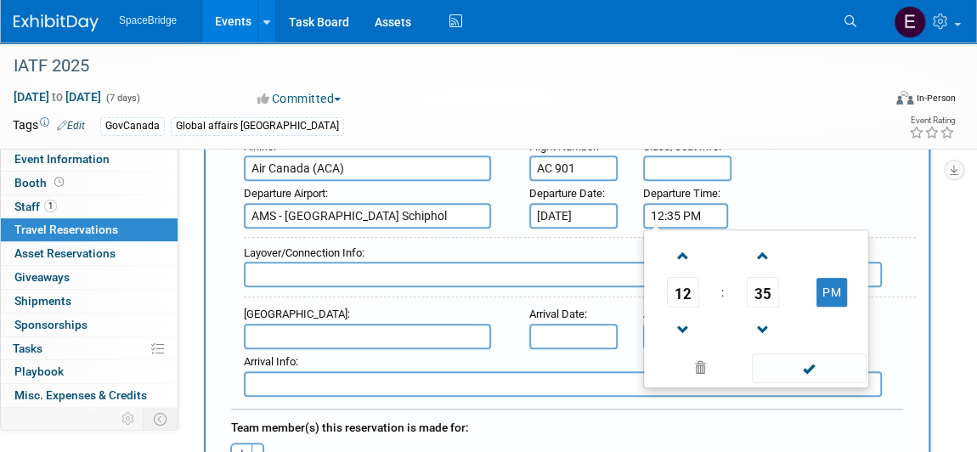
drag, startPoint x: 833, startPoint y: 286, endPoint x: 845, endPoint y: 306, distance: 22.9
click at [834, 286] on button "PM" at bounding box center [831, 292] width 31 height 29
click at [809, 358] on span at bounding box center [809, 368] width 115 height 30
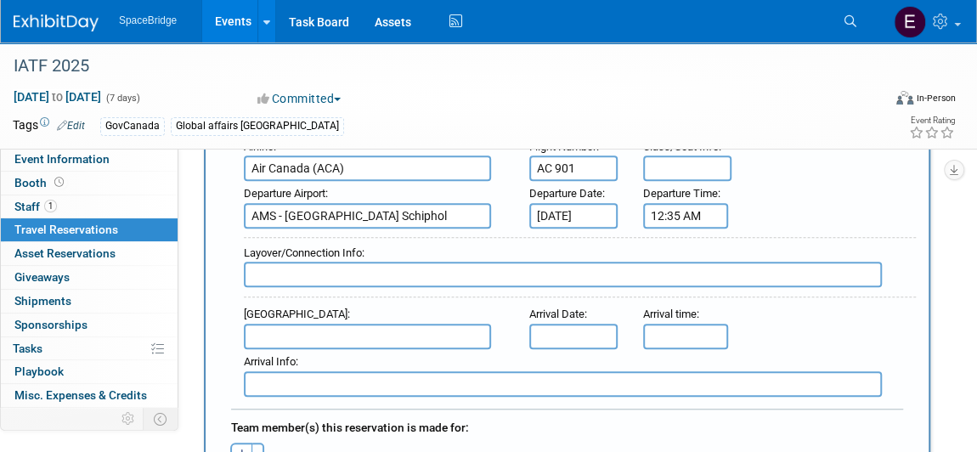
click at [701, 209] on input "12:35 AM" at bounding box center [685, 215] width 85 height 25
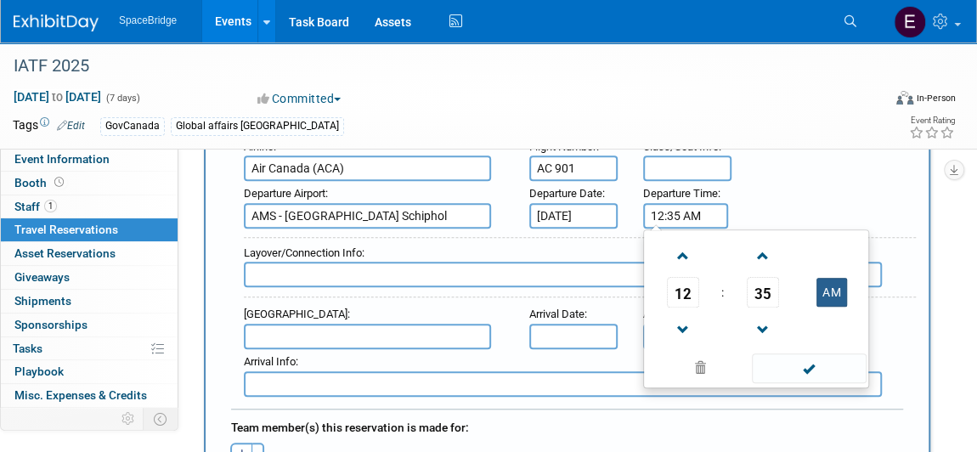
click at [833, 294] on button "AM" at bounding box center [831, 292] width 31 height 29
type input "12:35 PM"
click at [821, 367] on span at bounding box center [809, 368] width 115 height 30
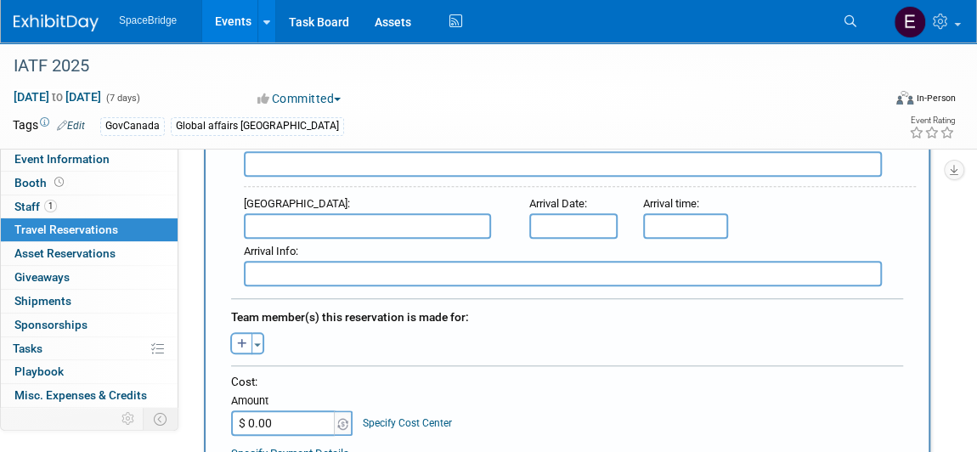
scroll to position [695, 0]
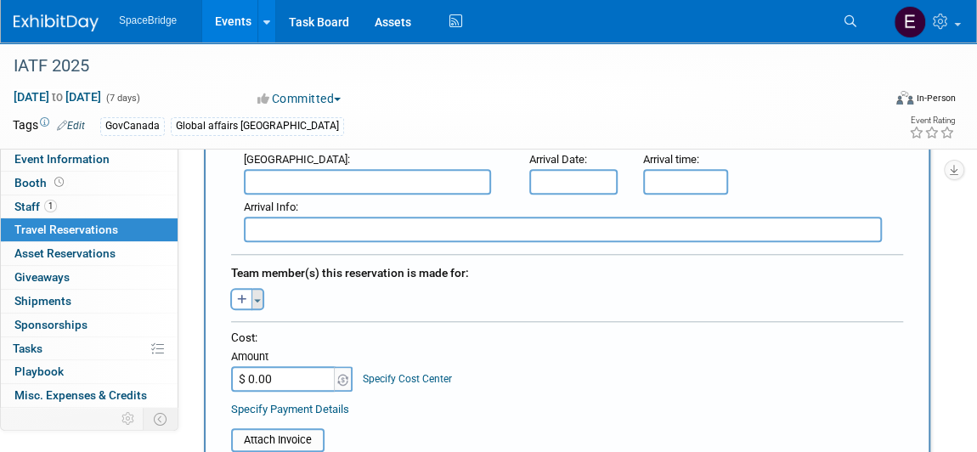
click at [258, 291] on button "Toggle Dropdown" at bounding box center [257, 299] width 13 height 22
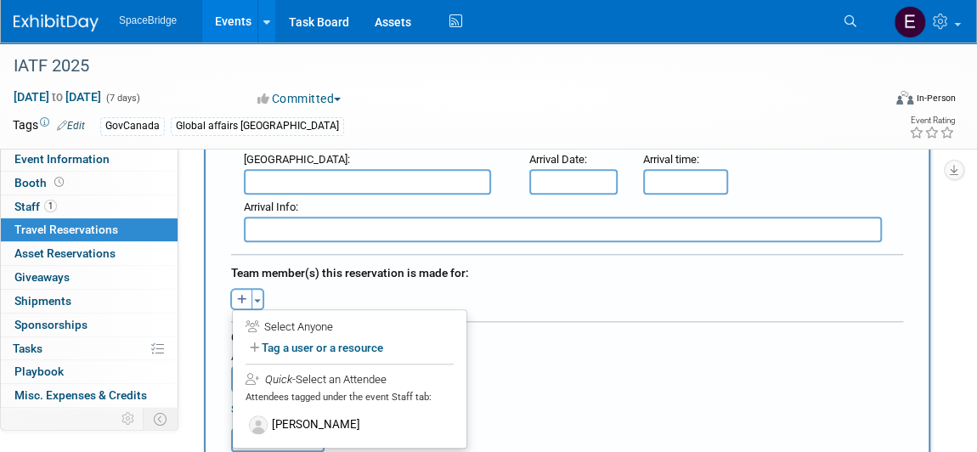
click at [331, 413] on label "[PERSON_NAME]" at bounding box center [350, 424] width 210 height 31
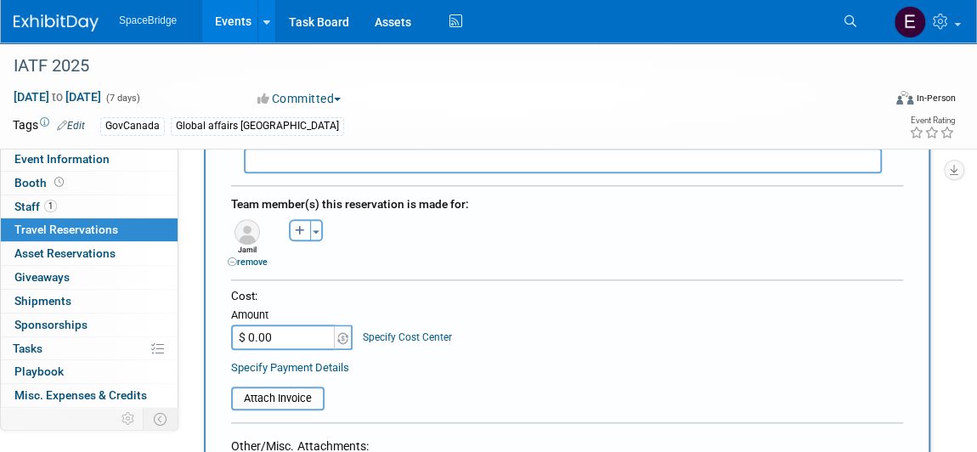
scroll to position [849, 0]
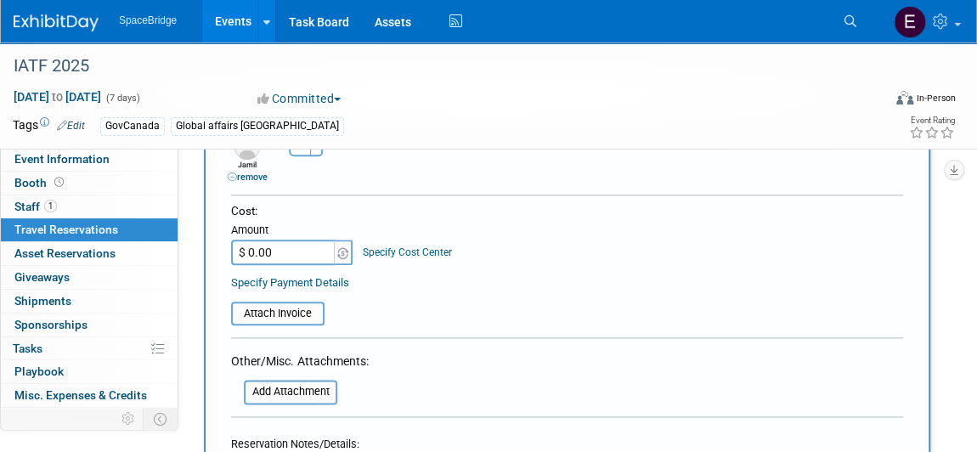
click at [268, 240] on input "$ 0.00" at bounding box center [284, 252] width 106 height 25
paste input "876.11"
type input "$ 876.11"
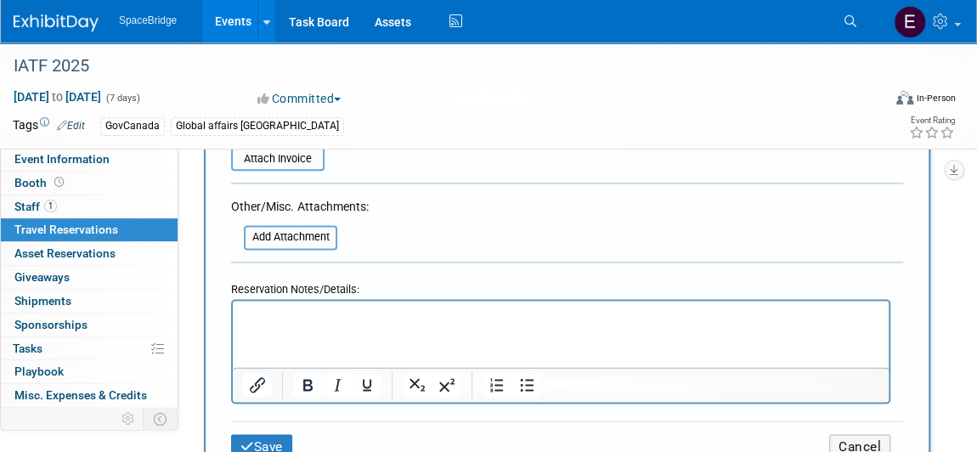
scroll to position [1080, 0]
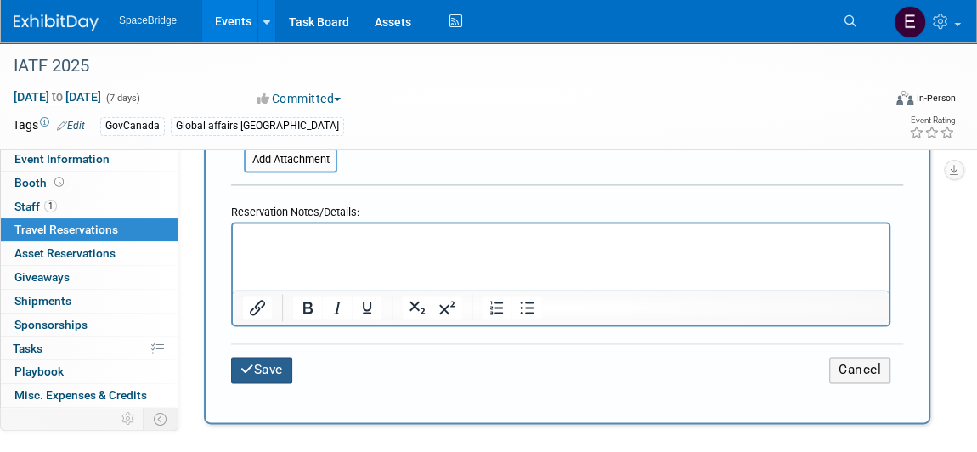
click at [262, 361] on button "Save" at bounding box center [261, 370] width 61 height 26
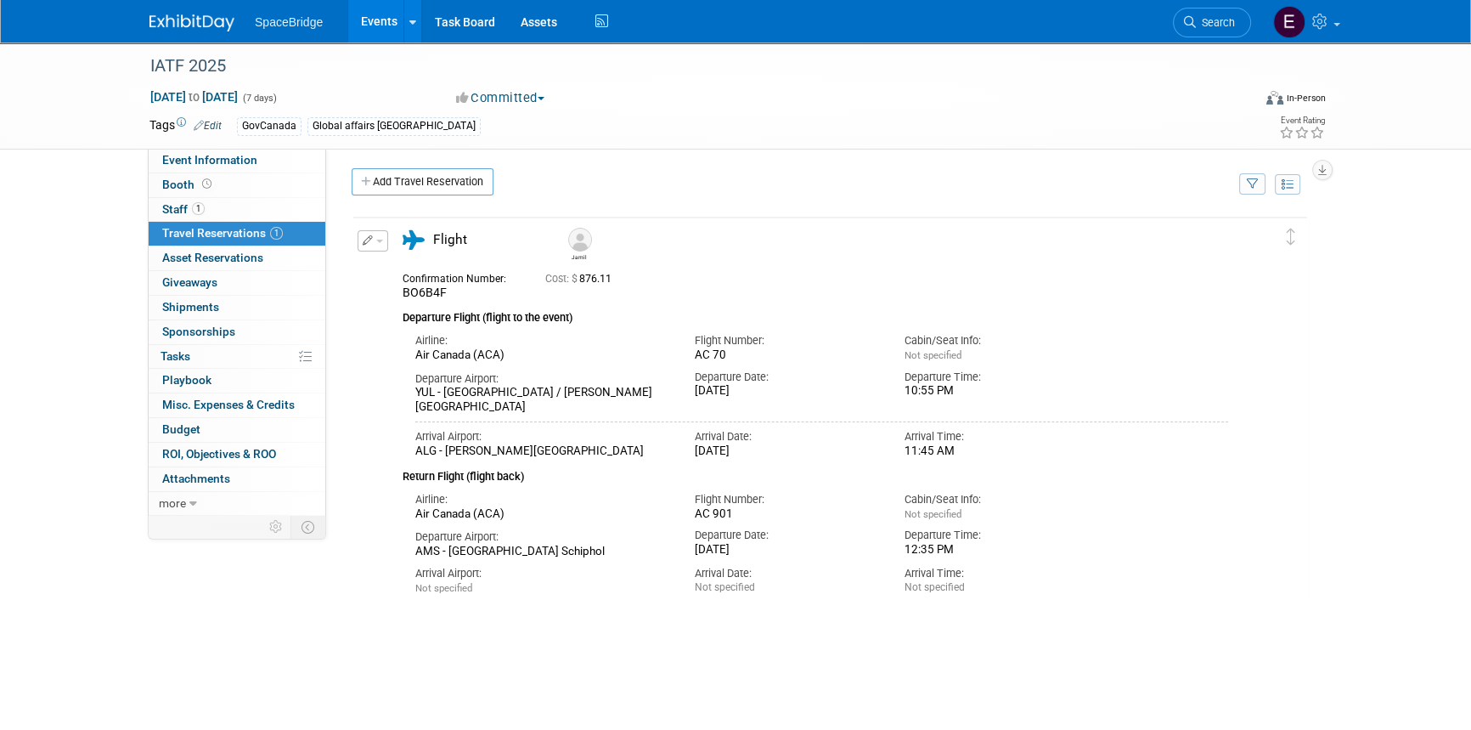
scroll to position [0, 0]
